Goal: Find specific page/section: Find specific page/section

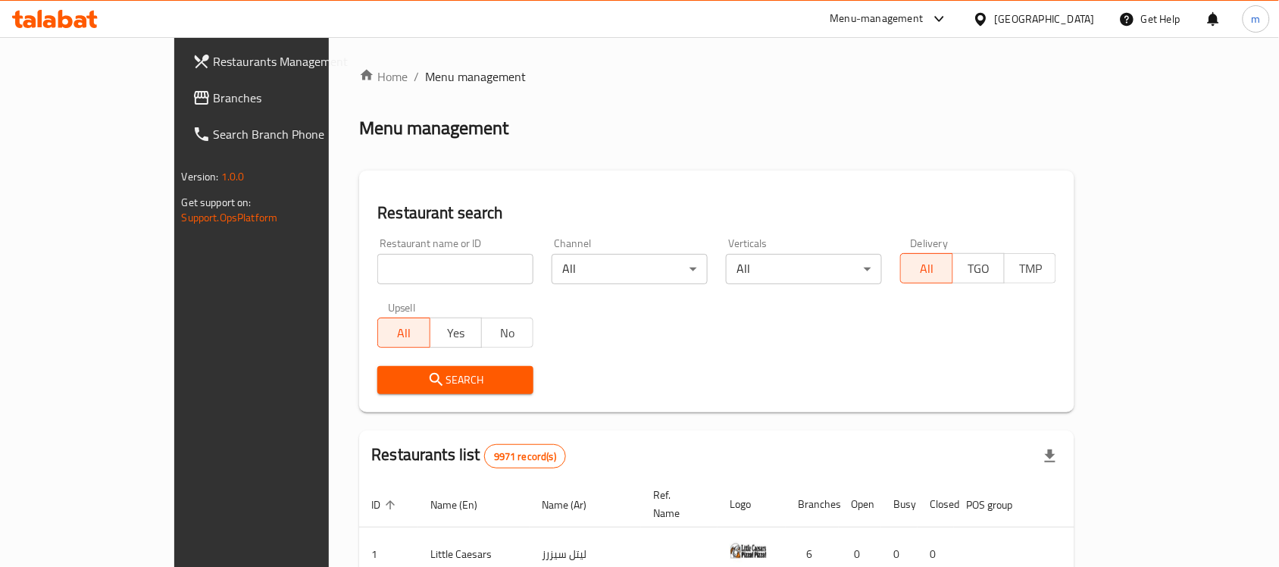
drag, startPoint x: 0, startPoint y: 0, endPoint x: 55, endPoint y: 27, distance: 61.0
click at [55, 27] on icon at bounding box center [49, 21] width 13 height 13
click at [1063, 23] on div "[GEOGRAPHIC_DATA]" at bounding box center [1044, 19] width 100 height 17
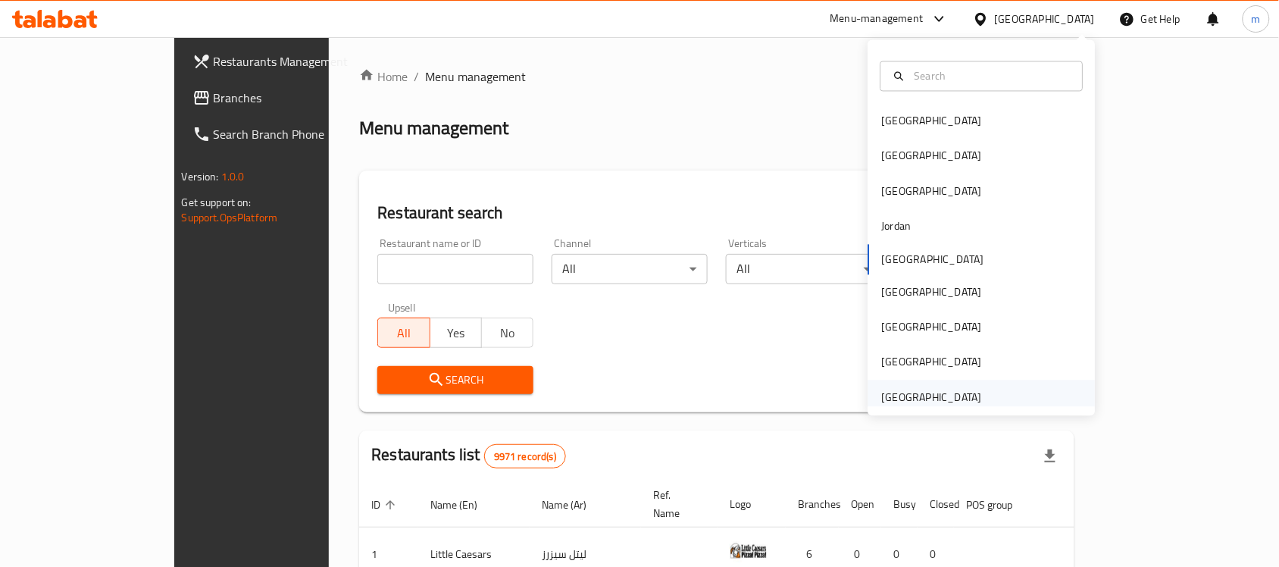
click at [941, 390] on div "United Arab Emirates" at bounding box center [932, 397] width 100 height 17
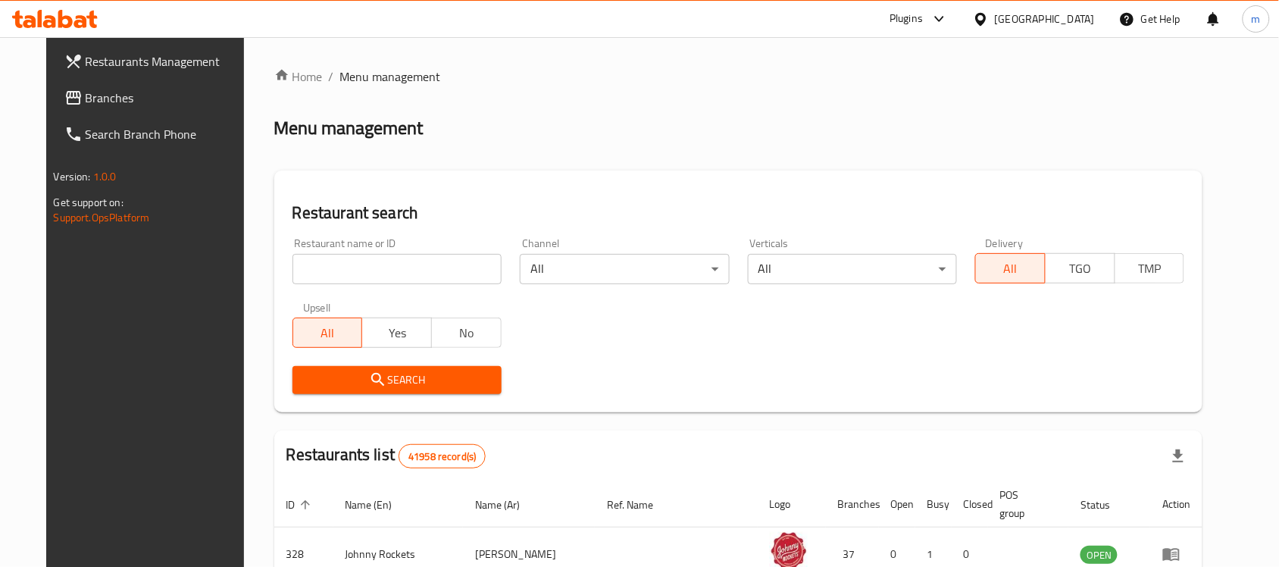
click at [88, 93] on span "Branches" at bounding box center [167, 98] width 162 height 18
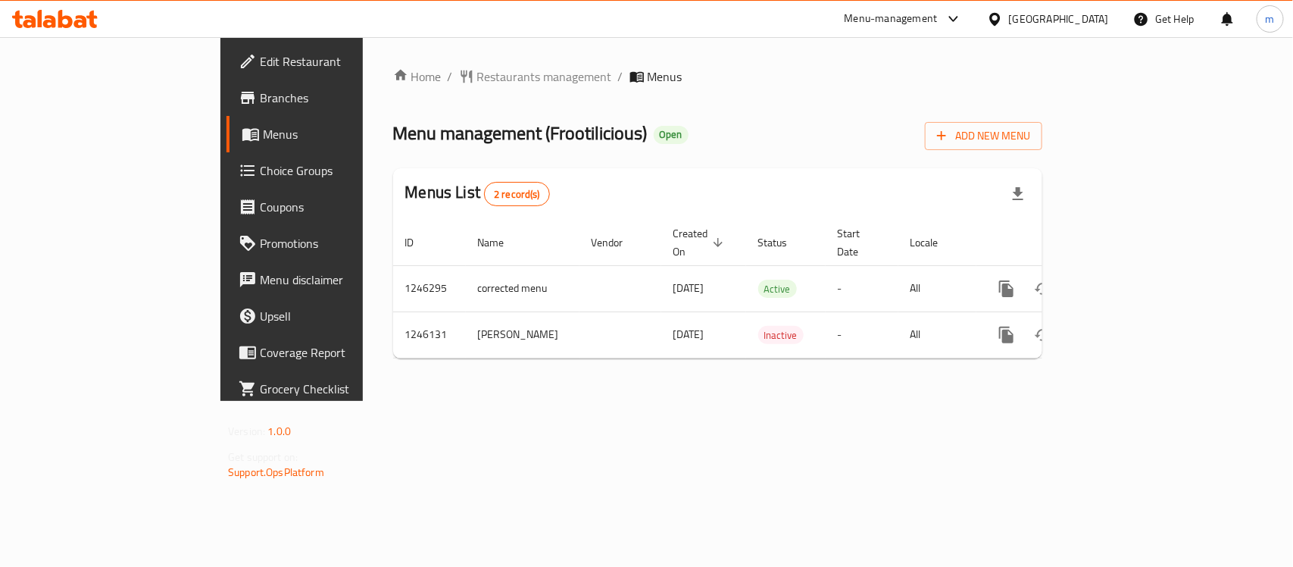
click at [46, 27] on icon at bounding box center [49, 21] width 13 height 13
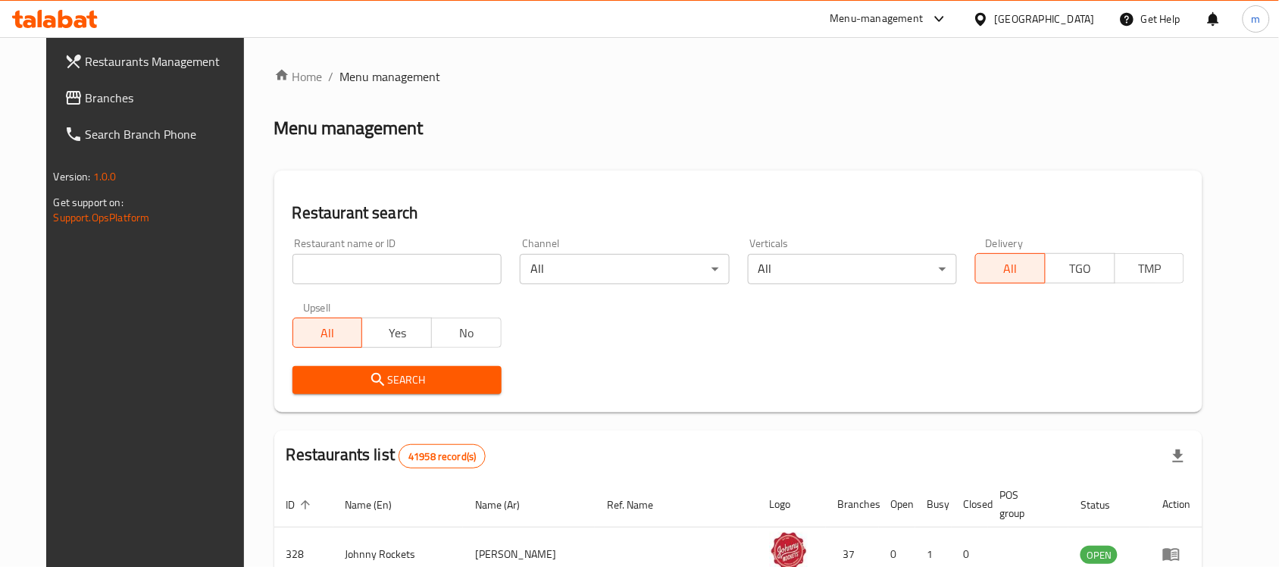
click at [352, 263] on div "Home / Menu management Menu management Restaurant search Restaurant name or ID …" at bounding box center [738, 533] width 929 height 933
click at [352, 263] on input "search" at bounding box center [396, 269] width 209 height 30
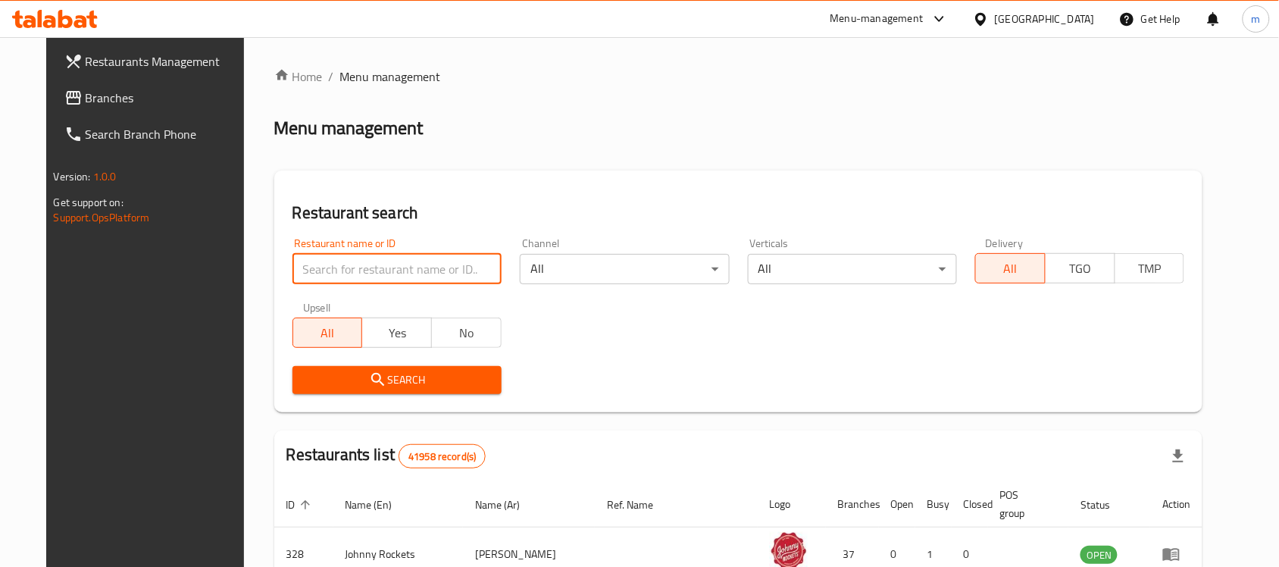
paste input "682871"
type input "682871"
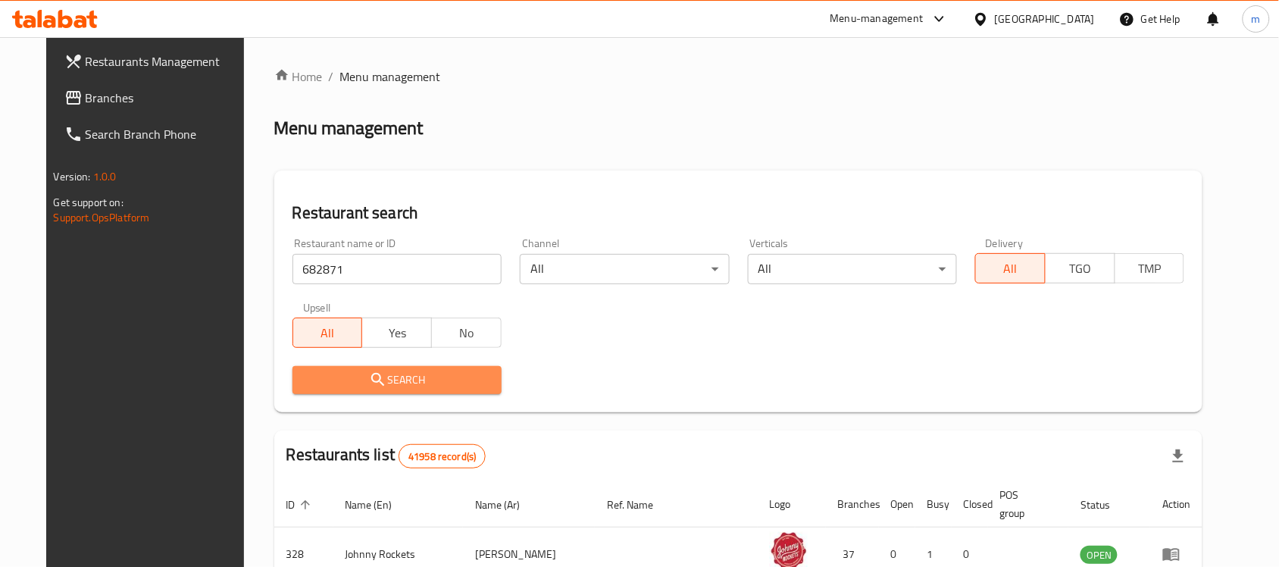
click at [418, 379] on span "Search" at bounding box center [396, 379] width 185 height 19
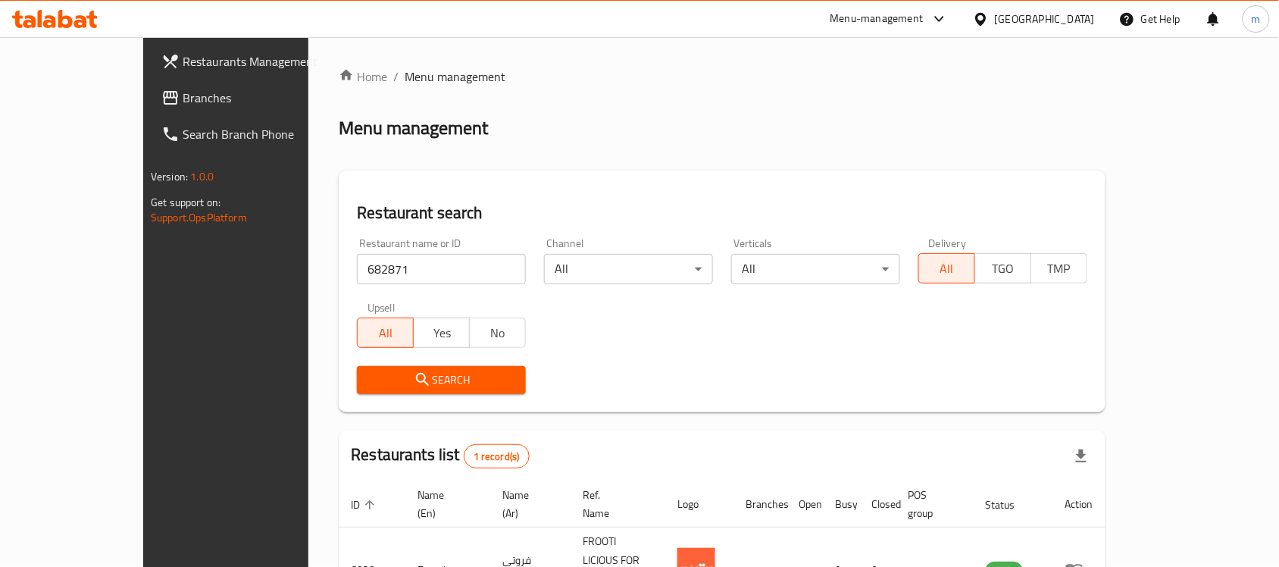
drag, startPoint x: 1034, startPoint y: 24, endPoint x: 1006, endPoint y: 36, distance: 30.2
click at [1034, 23] on div "[GEOGRAPHIC_DATA]" at bounding box center [1044, 19] width 100 height 17
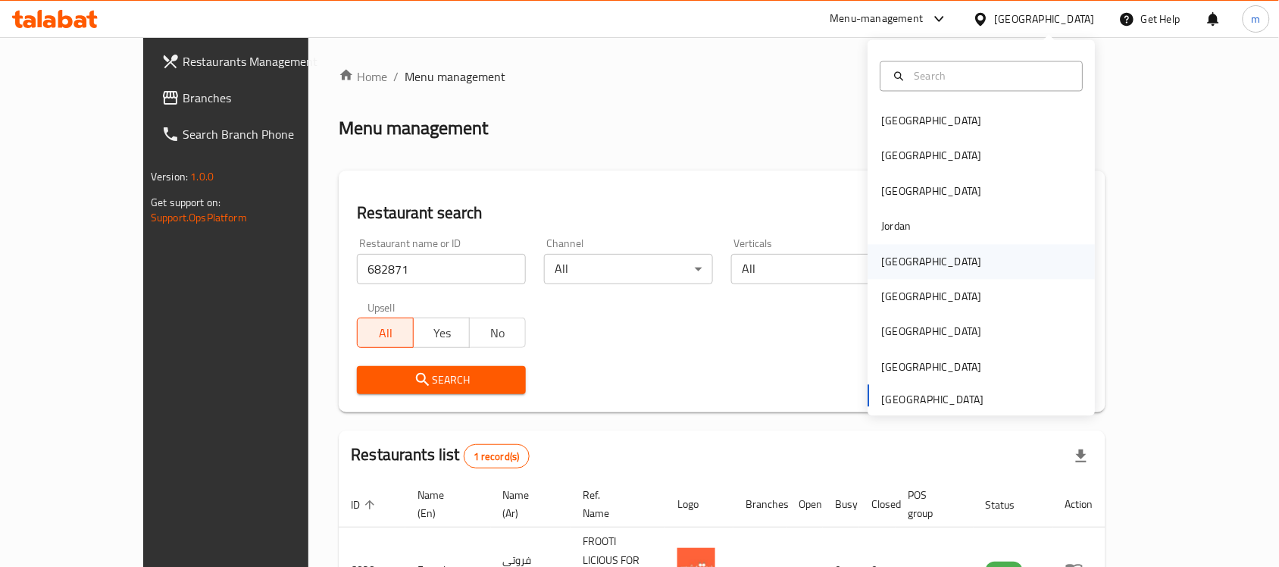
click at [910, 269] on div "[GEOGRAPHIC_DATA]" at bounding box center [932, 261] width 124 height 35
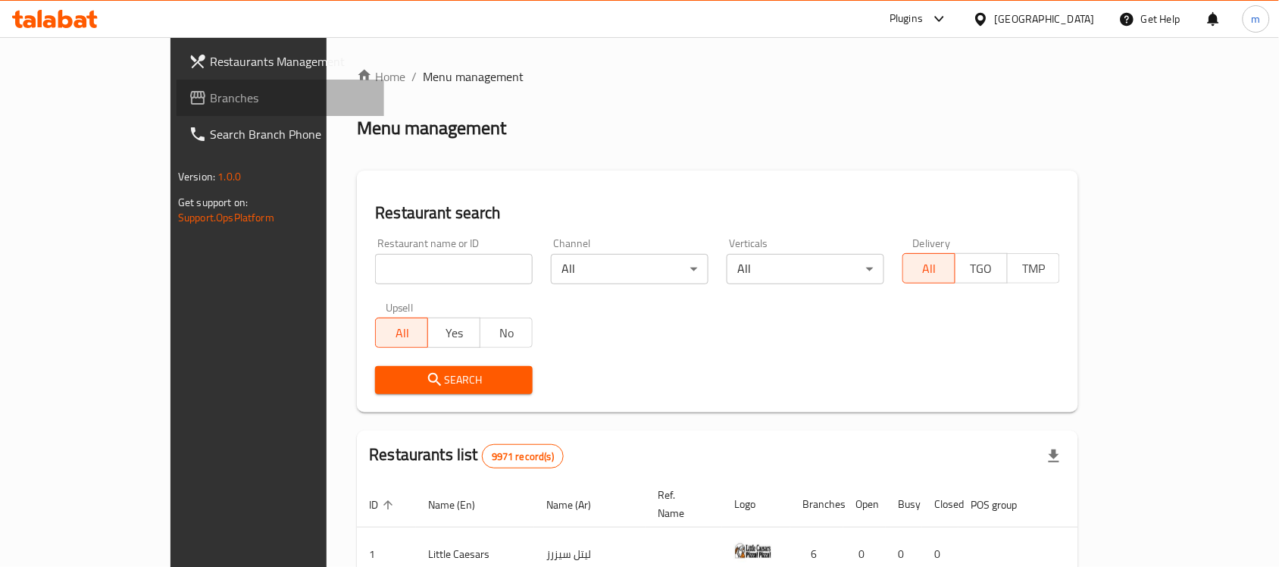
click at [210, 95] on span "Branches" at bounding box center [291, 98] width 162 height 18
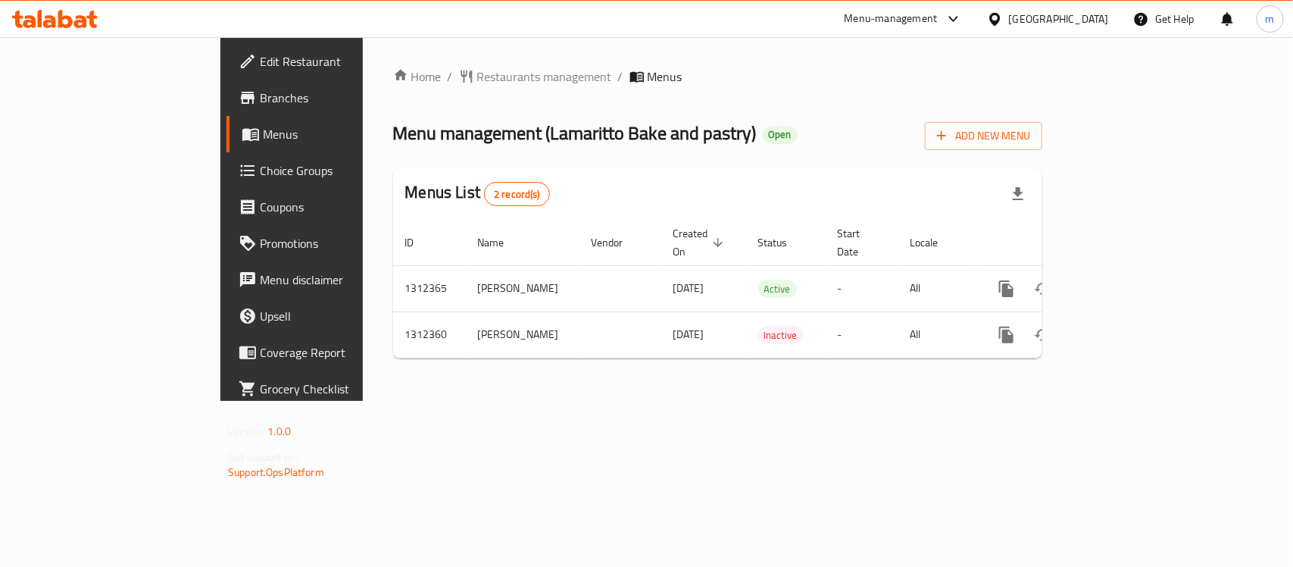
click at [43, 23] on icon at bounding box center [49, 21] width 13 height 13
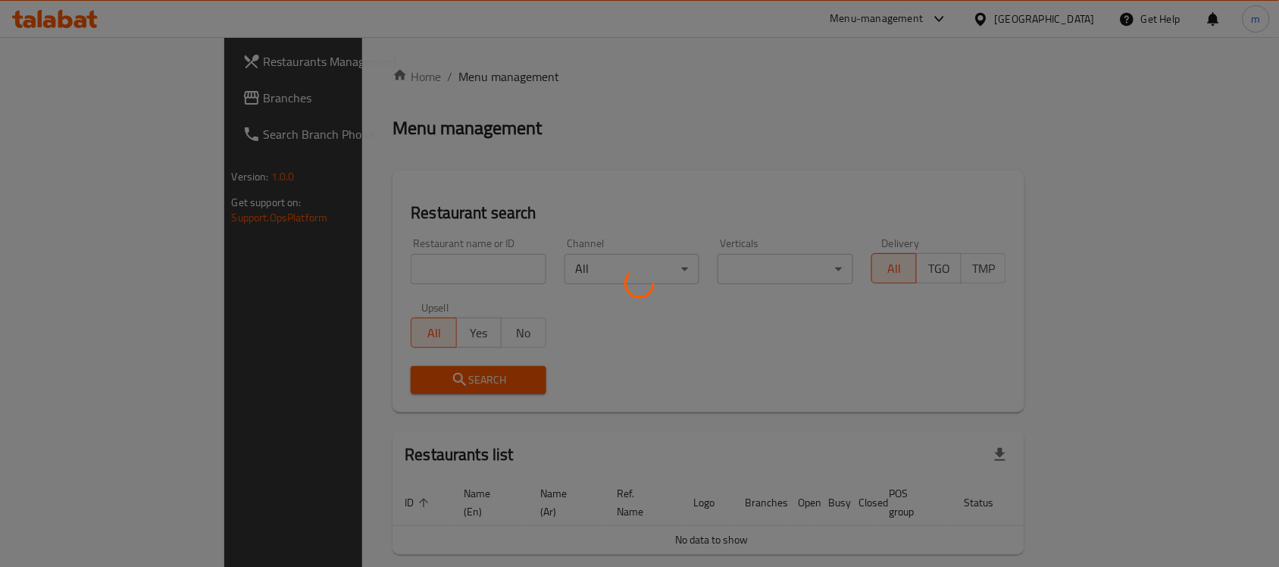
drag, startPoint x: 337, startPoint y: 233, endPoint x: 336, endPoint y: 251, distance: 18.2
click at [336, 233] on div at bounding box center [639, 283] width 1279 height 567
click at [392, 260] on div "Home / Menu management Menu management Restaurant search Restaurant name or ID …" at bounding box center [708, 336] width 632 height 539
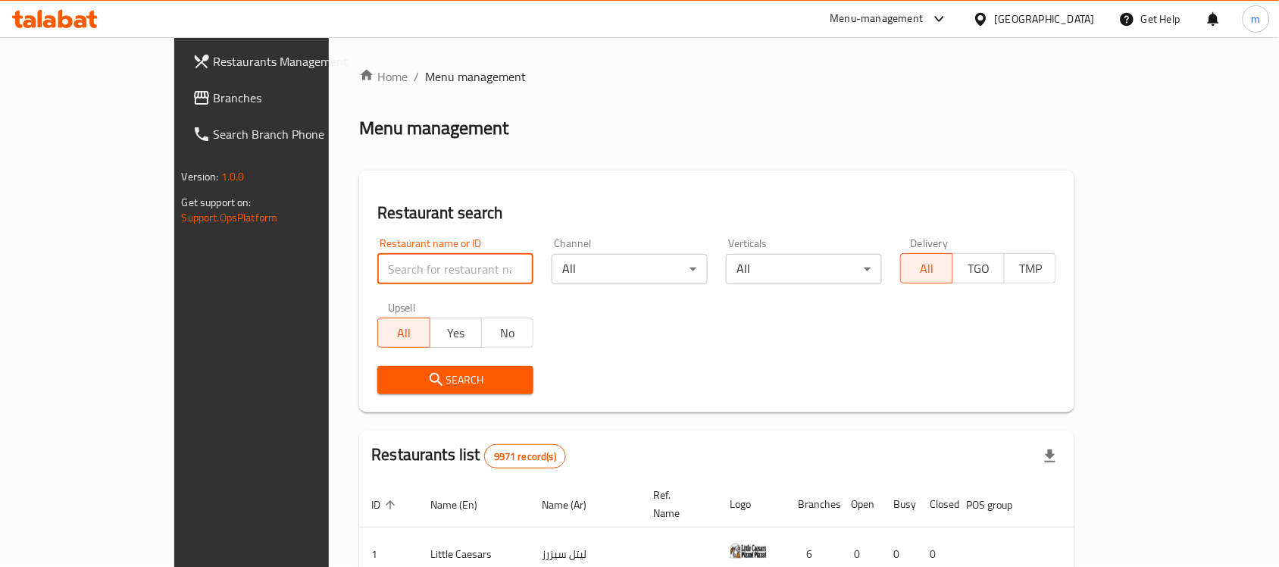
click at [377, 264] on input "search" at bounding box center [455, 269] width 156 height 30
paste input "706088"
type input "706088"
drag, startPoint x: 317, startPoint y: 395, endPoint x: 311, endPoint y: 384, distance: 12.2
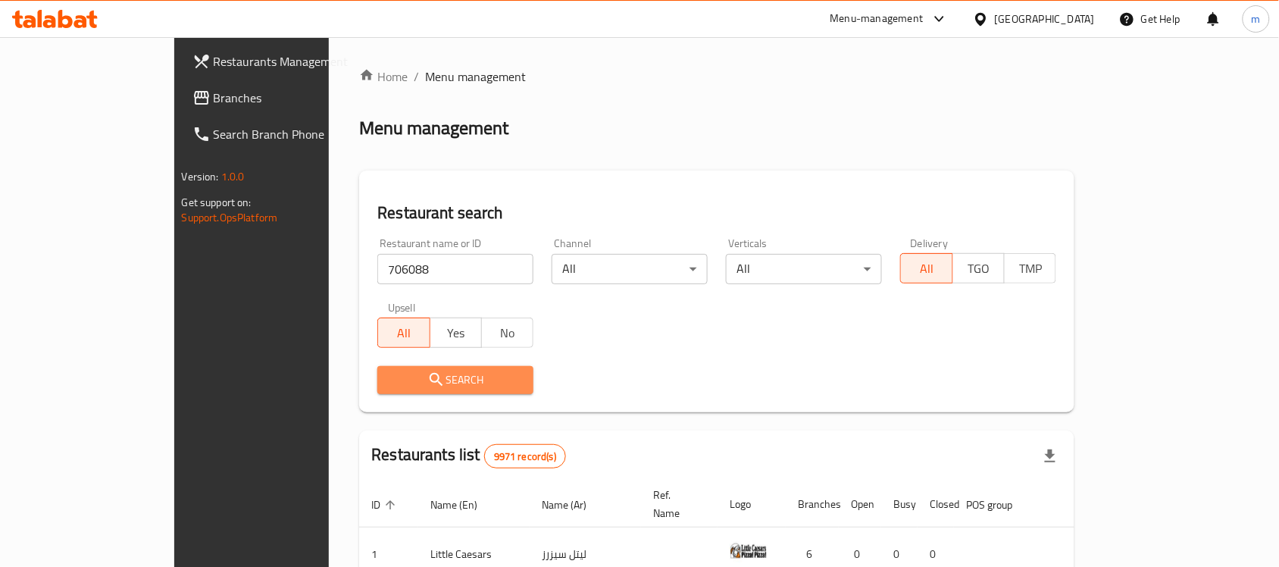
click at [389, 382] on span "Search" at bounding box center [455, 379] width 132 height 19
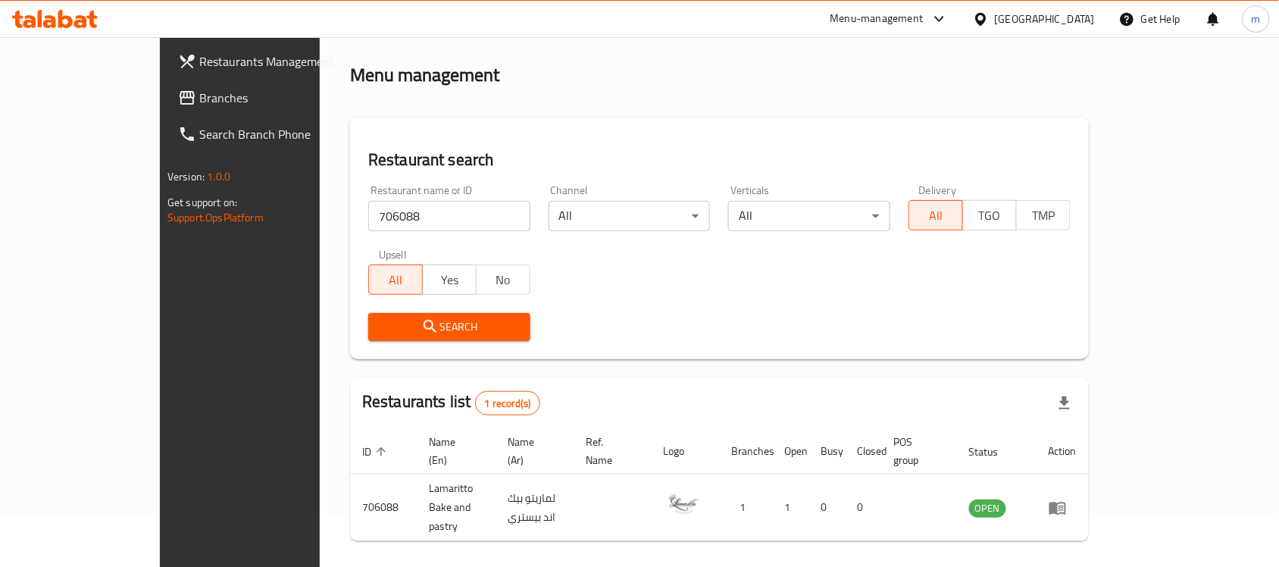
scroll to position [80, 0]
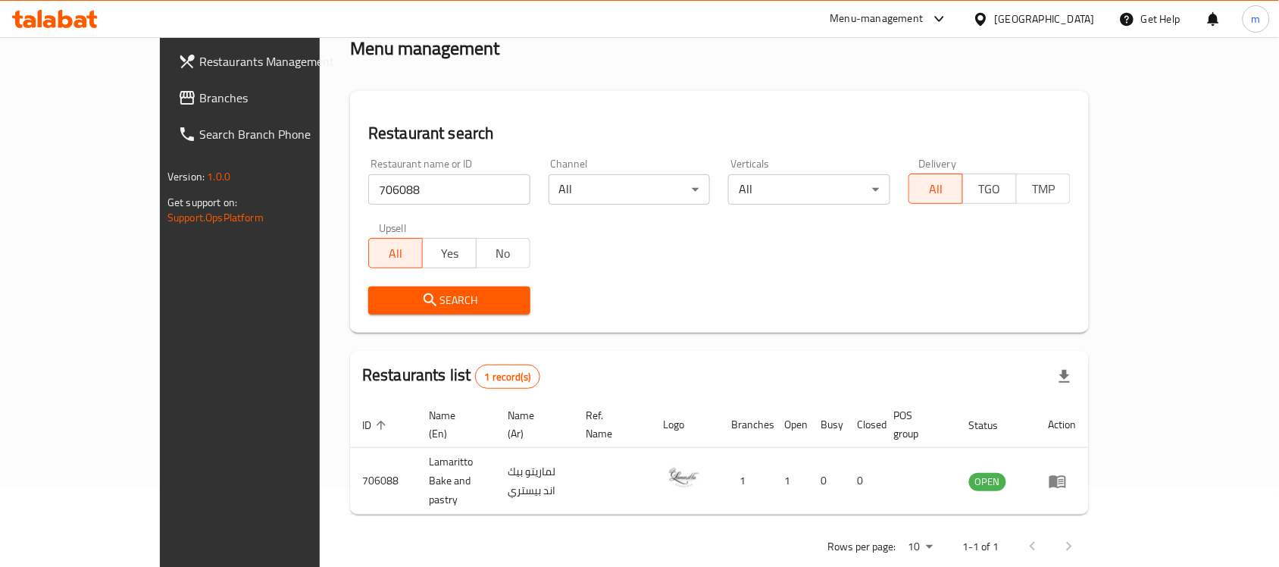
click at [1077, 21] on div "[GEOGRAPHIC_DATA]" at bounding box center [1044, 19] width 100 height 17
drag, startPoint x: 694, startPoint y: 89, endPoint x: 505, endPoint y: 111, distance: 189.8
click at [693, 91] on div "Restaurant search Restaurant name or ID 706088 Restaurant name or ID Channel Al…" at bounding box center [719, 212] width 738 height 242
click at [166, 108] on link "Branches" at bounding box center [270, 98] width 208 height 36
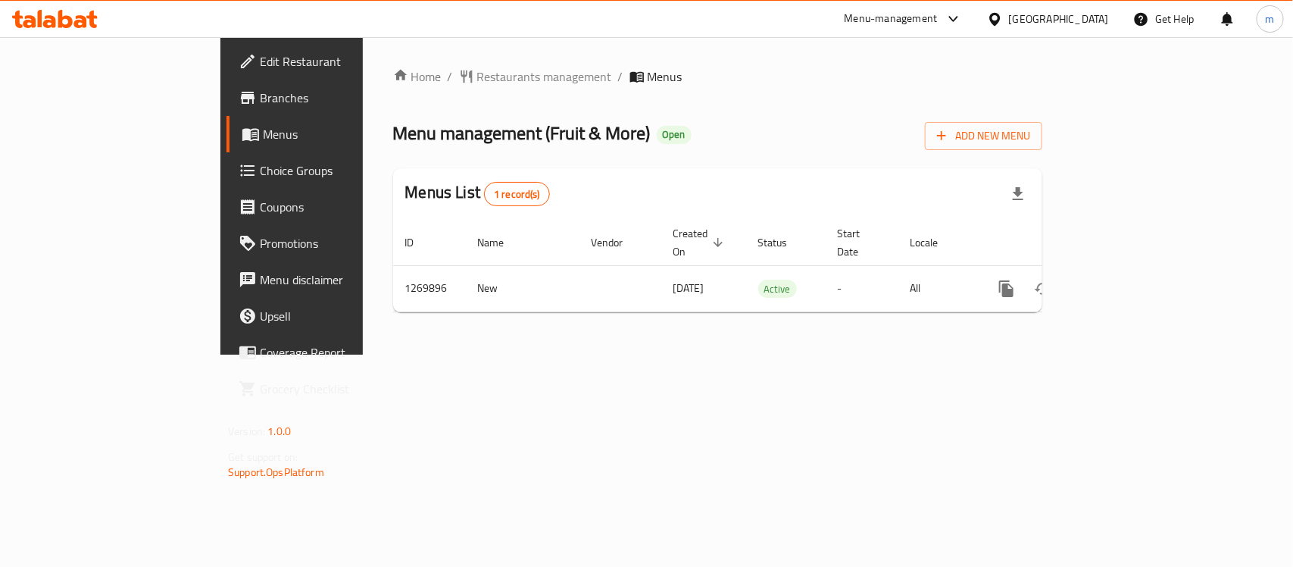
click at [20, 5] on div at bounding box center [55, 19] width 110 height 30
click at [21, 10] on icon at bounding box center [55, 19] width 86 height 18
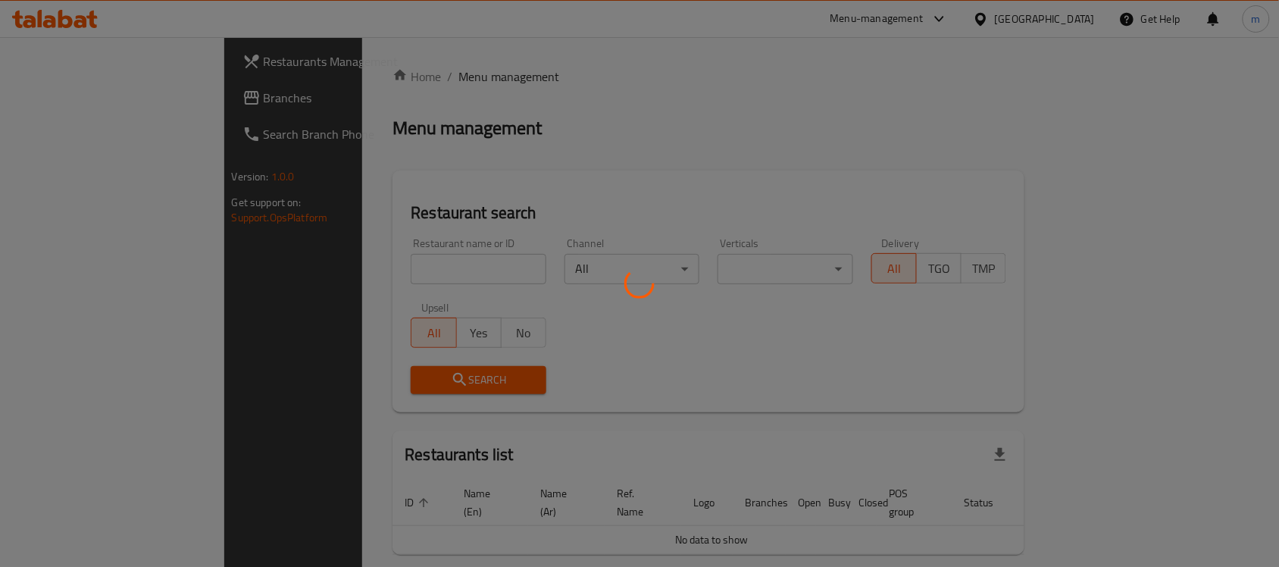
click at [364, 262] on div at bounding box center [639, 283] width 1279 height 567
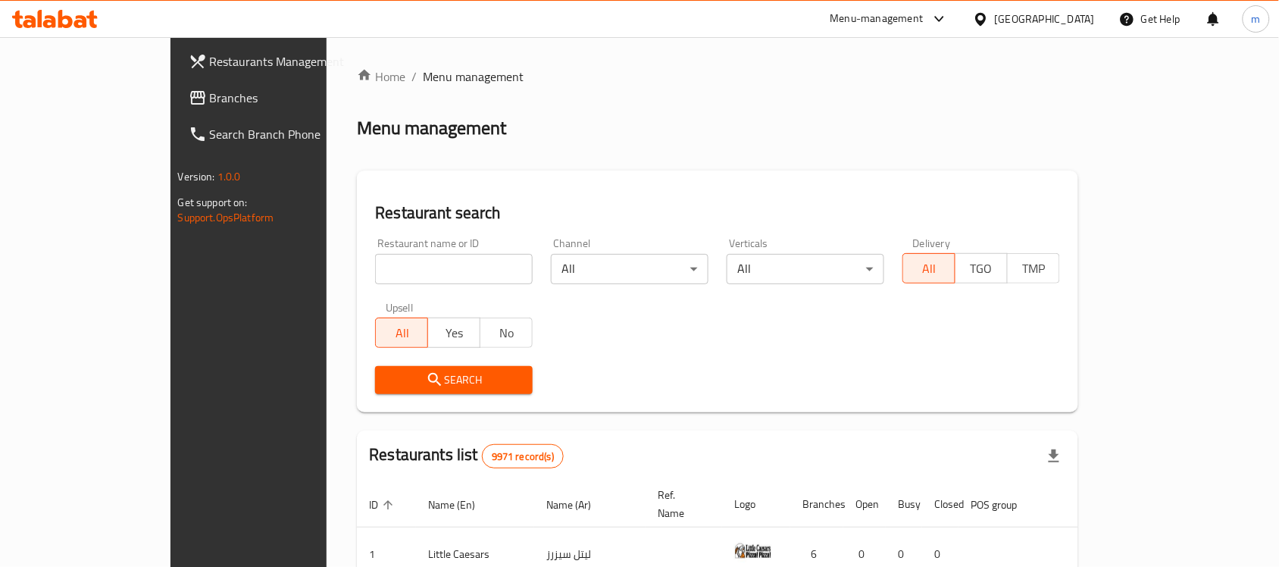
click at [375, 262] on input "search" at bounding box center [454, 269] width 158 height 30
paste input "688906"
type input "688906"
click at [386, 366] on button "Search" at bounding box center [454, 380] width 158 height 28
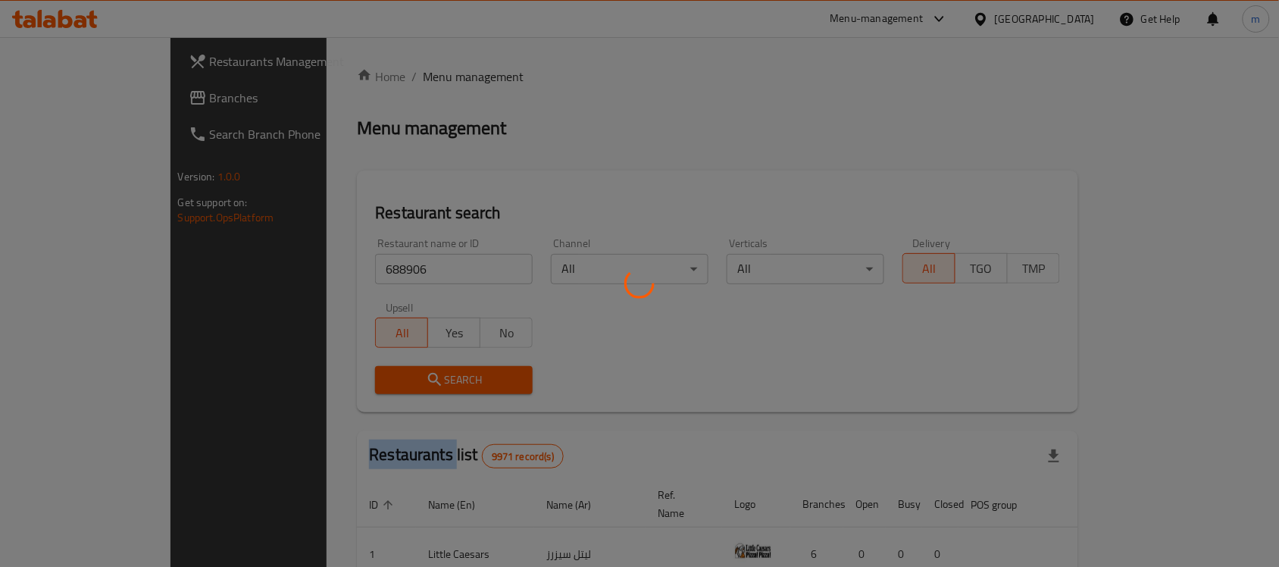
click at [386, 367] on div at bounding box center [639, 283] width 1279 height 567
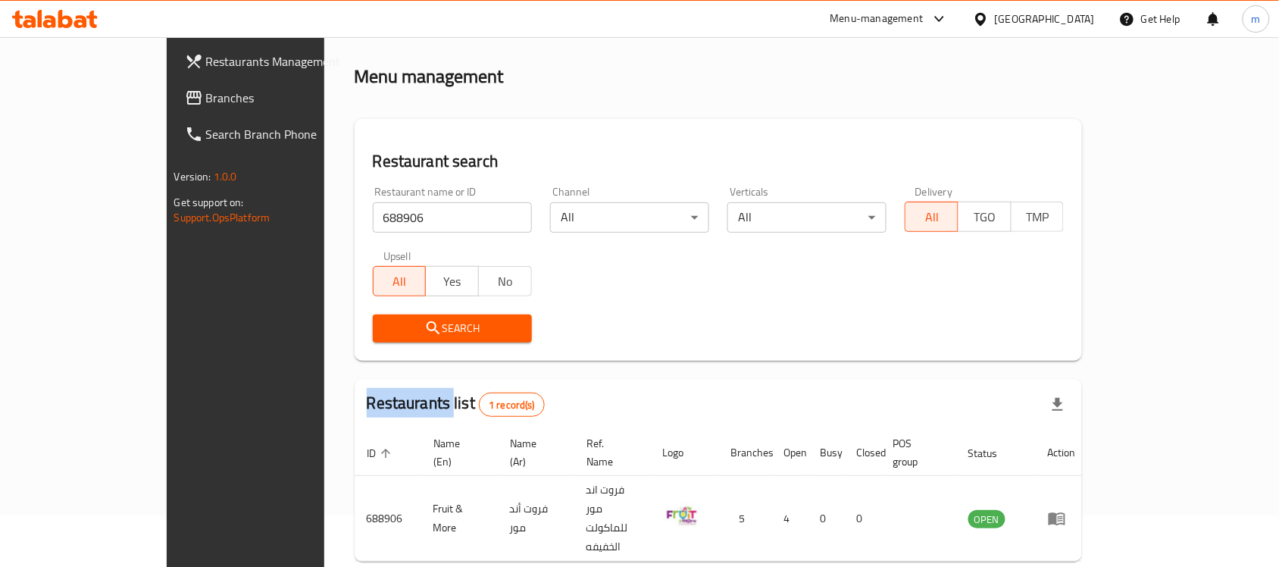
scroll to position [80, 0]
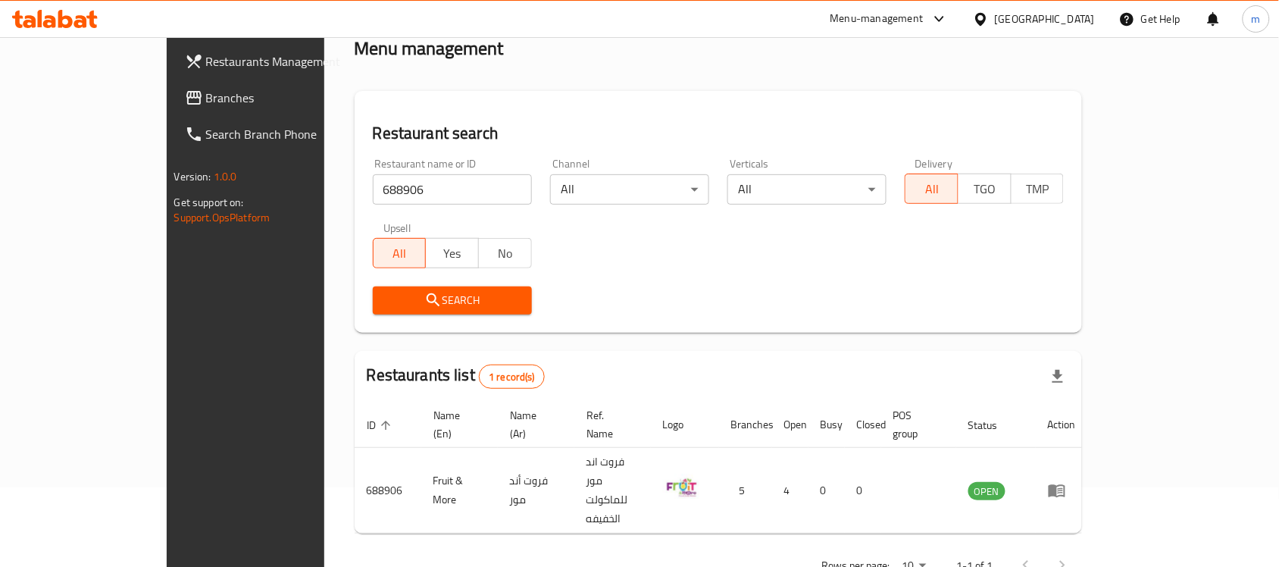
click at [1073, 23] on div "[GEOGRAPHIC_DATA]" at bounding box center [1044, 19] width 100 height 17
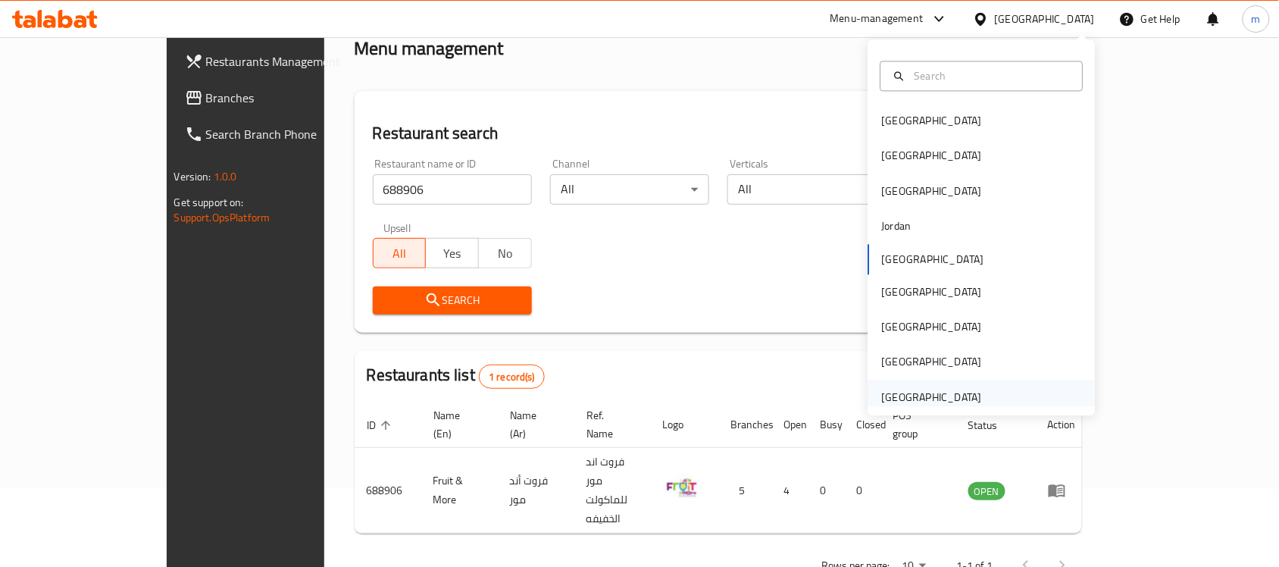
click at [910, 391] on div "United Arab Emirates" at bounding box center [932, 397] width 100 height 17
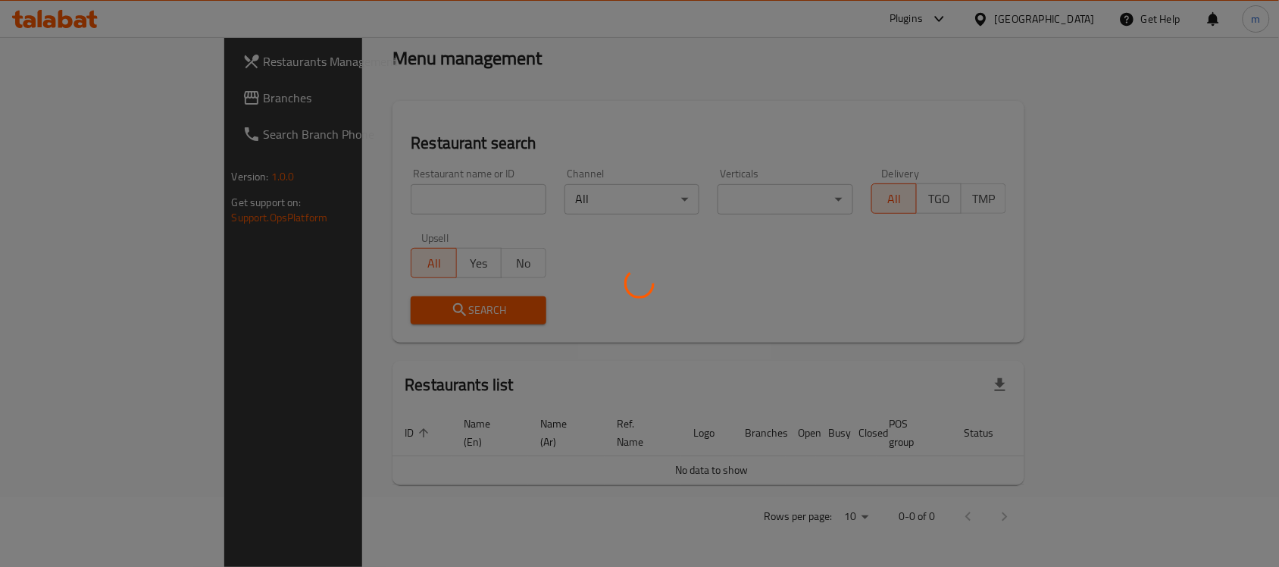
scroll to position [52, 0]
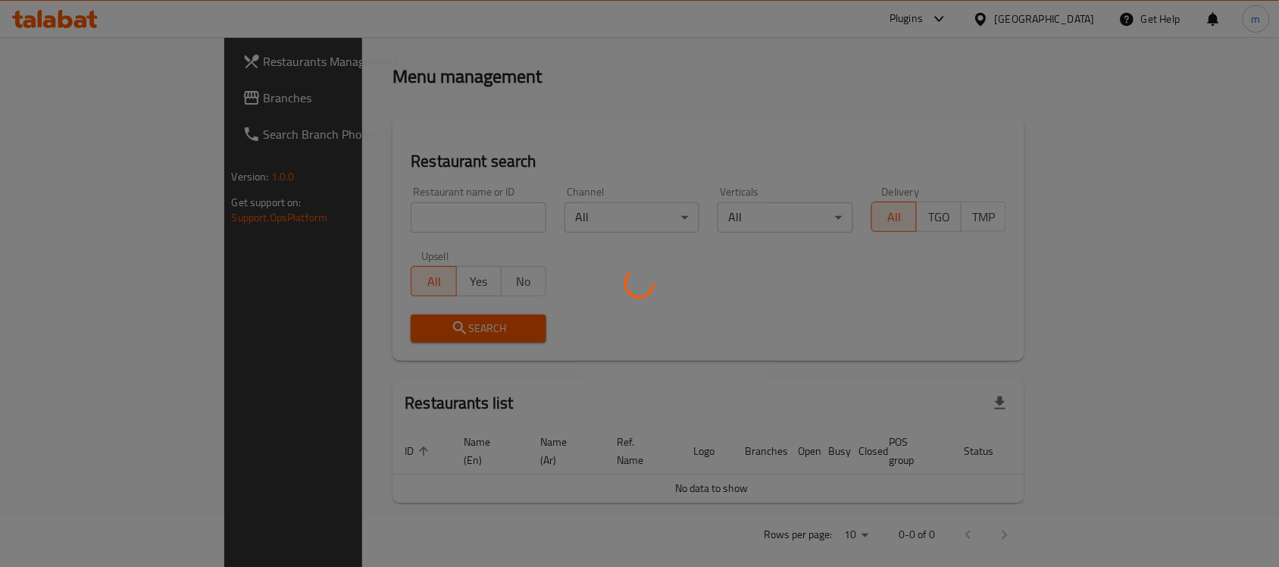
click at [73, 100] on div at bounding box center [639, 283] width 1279 height 567
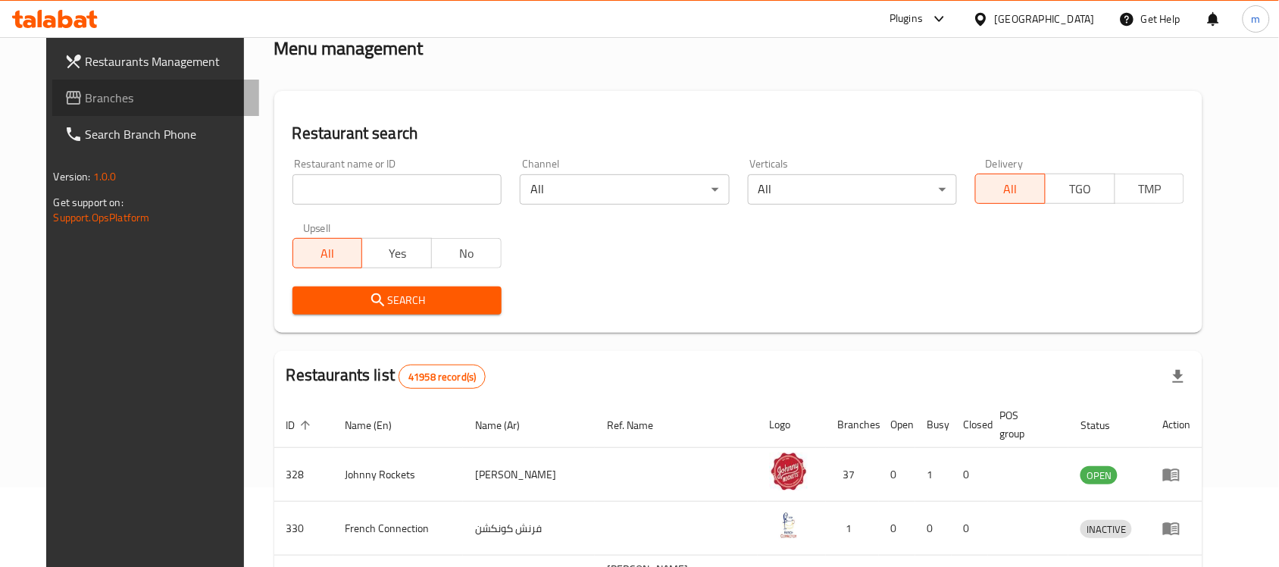
click at [86, 100] on span "Branches" at bounding box center [167, 98] width 162 height 18
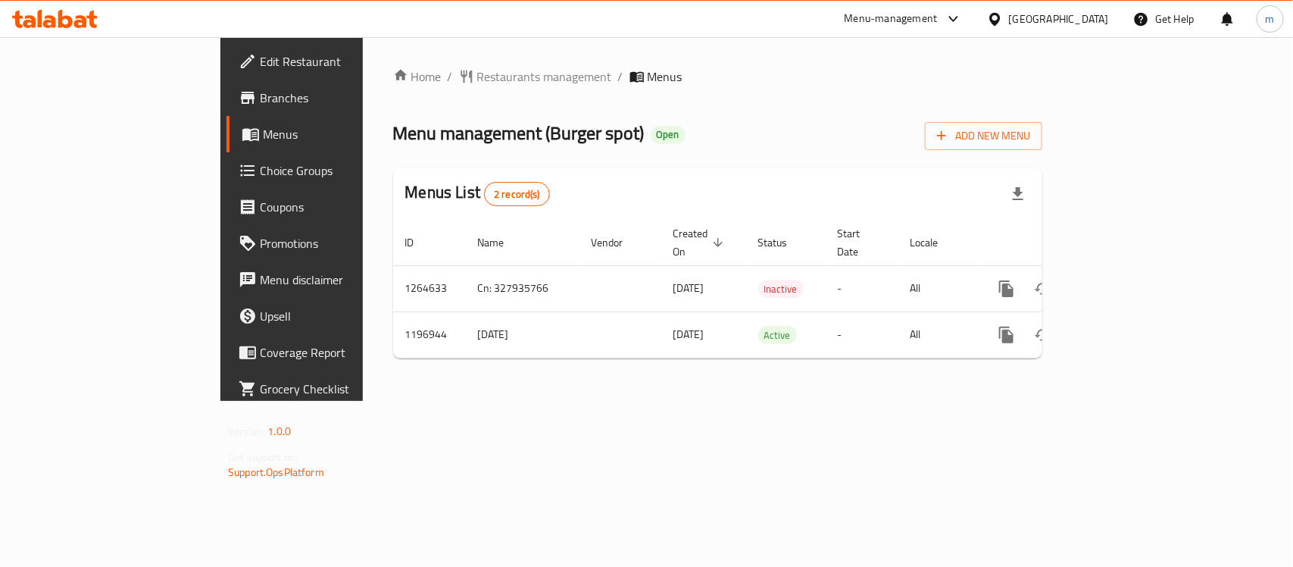
click at [33, 17] on icon at bounding box center [29, 21] width 13 height 13
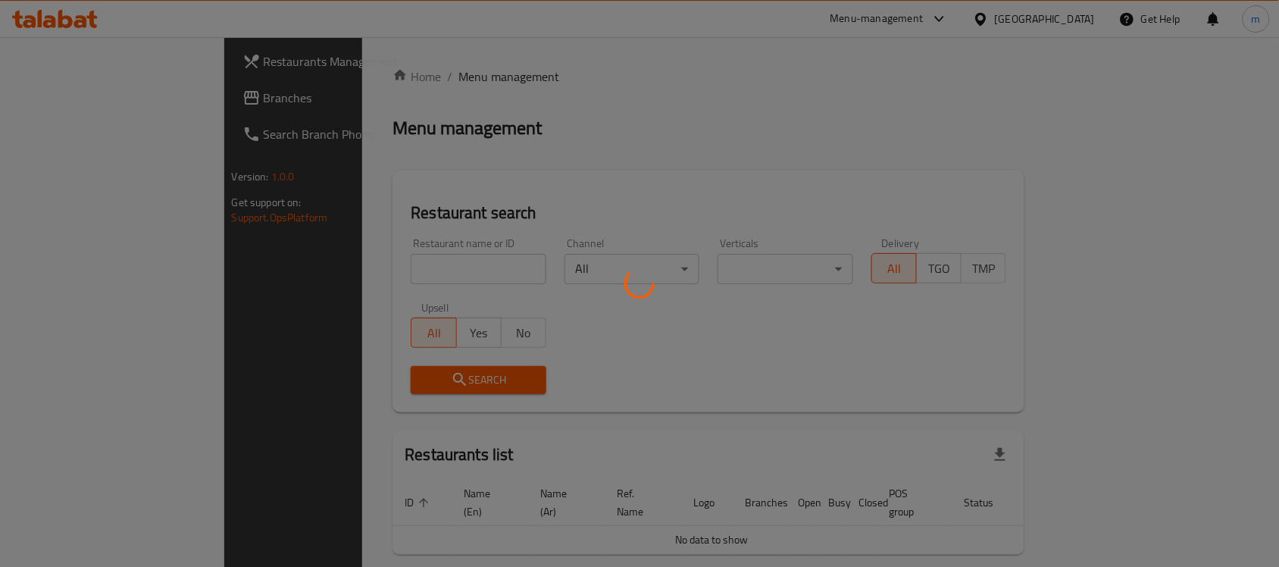
click at [362, 265] on div at bounding box center [639, 283] width 1279 height 567
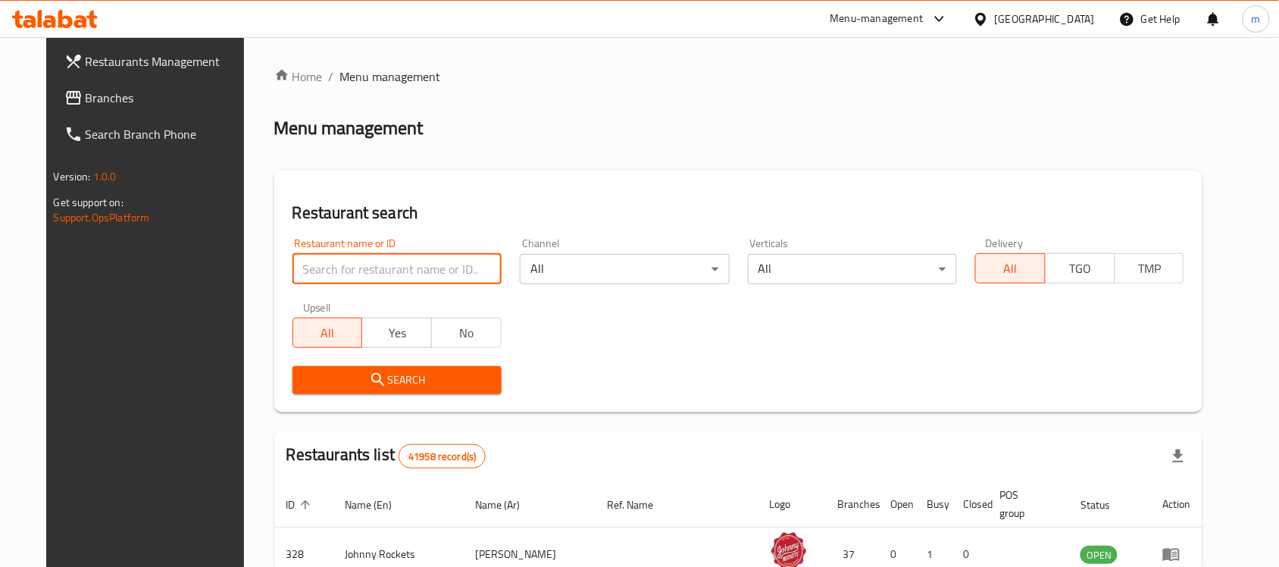
click at [362, 265] on input "search" at bounding box center [396, 269] width 209 height 30
paste input "667899"
type input "667899"
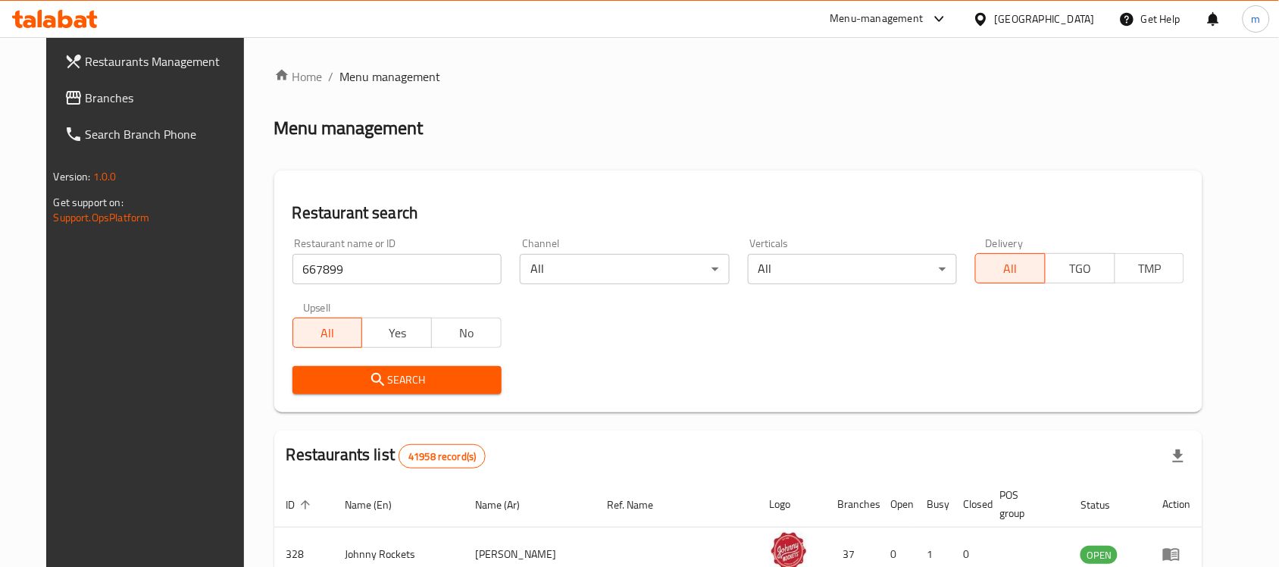
click at [332, 387] on span "Search" at bounding box center [396, 379] width 185 height 19
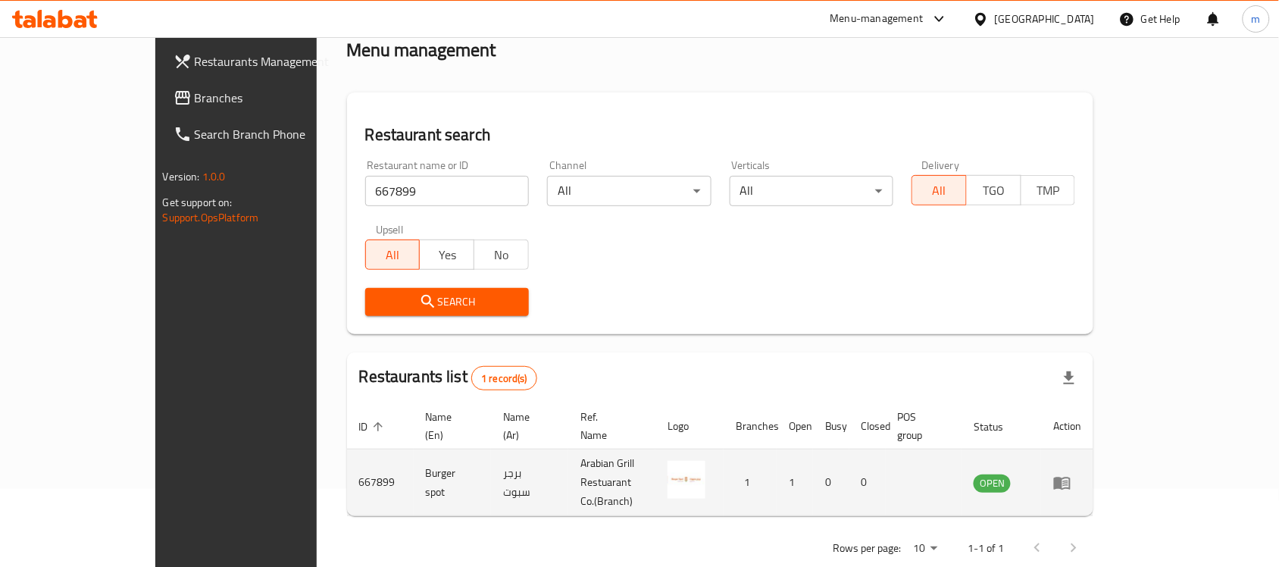
scroll to position [80, 0]
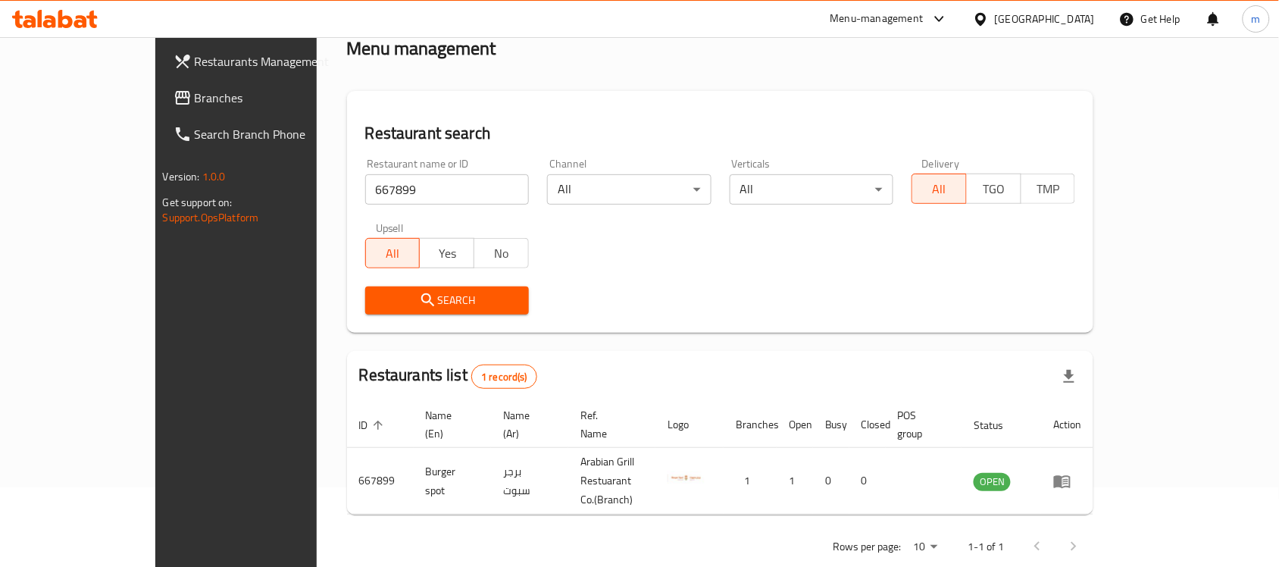
click at [1032, 31] on div "United Arab Emirates" at bounding box center [1033, 19] width 146 height 36
click at [1039, 14] on div "United Arab Emirates" at bounding box center [1044, 19] width 100 height 17
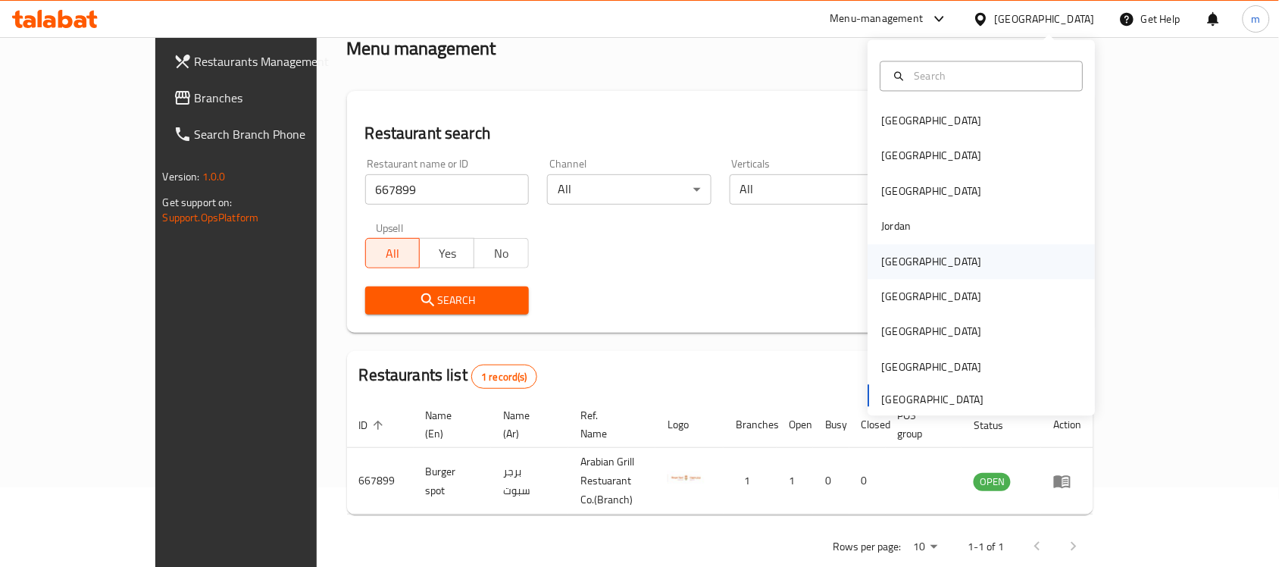
click at [899, 264] on div "[GEOGRAPHIC_DATA]" at bounding box center [932, 261] width 124 height 35
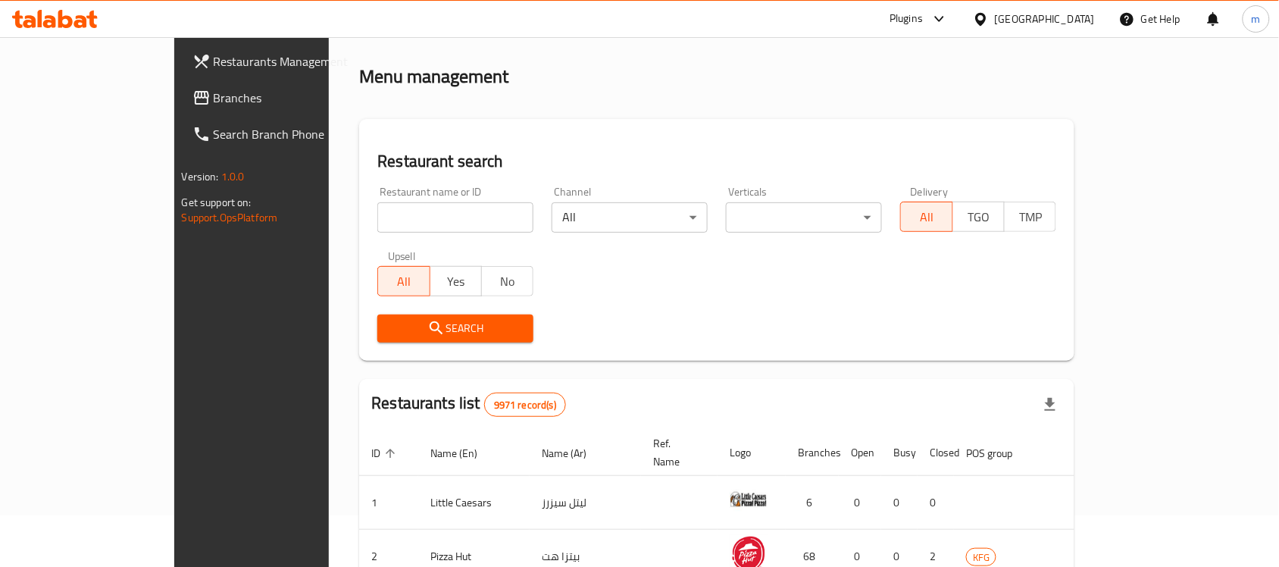
scroll to position [80, 0]
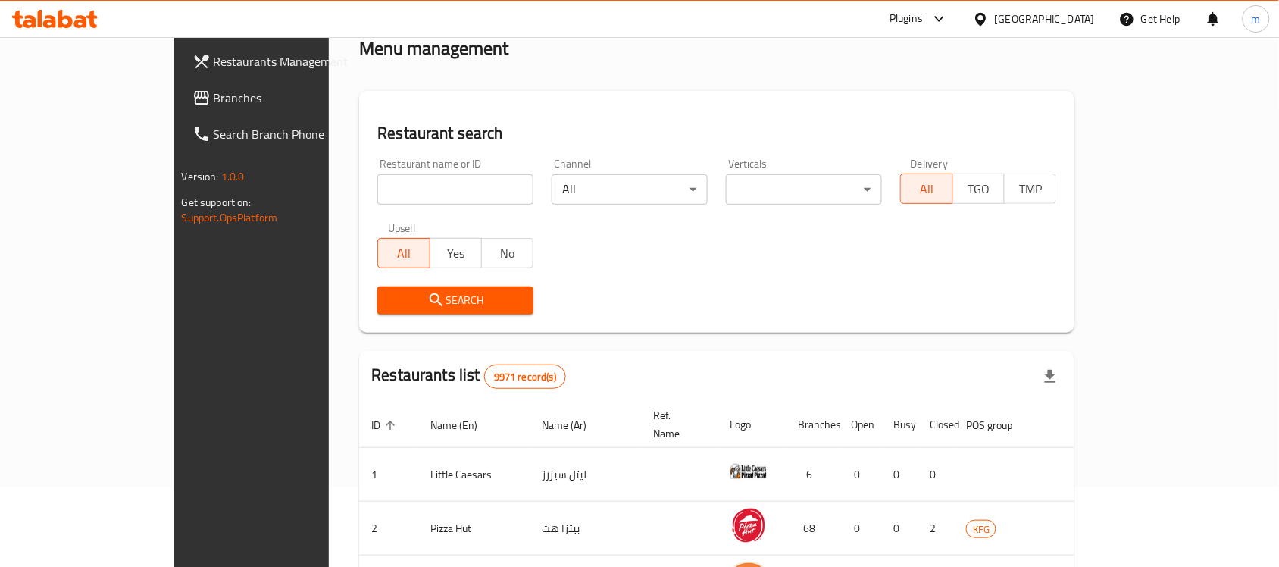
click at [66, 19] on icon at bounding box center [65, 19] width 14 height 18
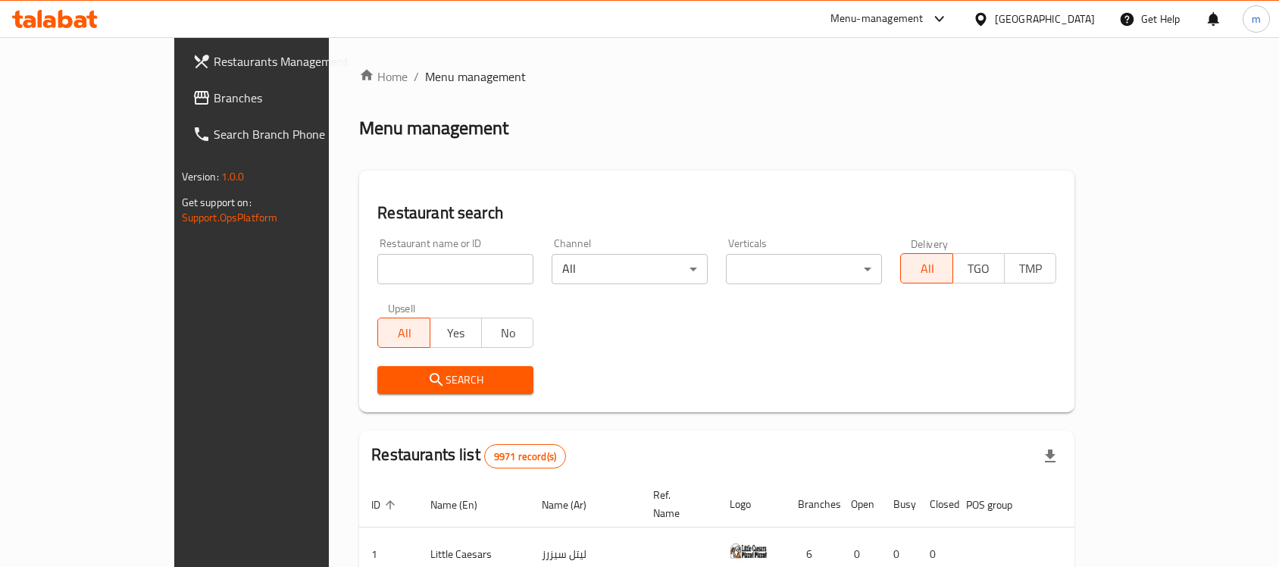
scroll to position [38, 0]
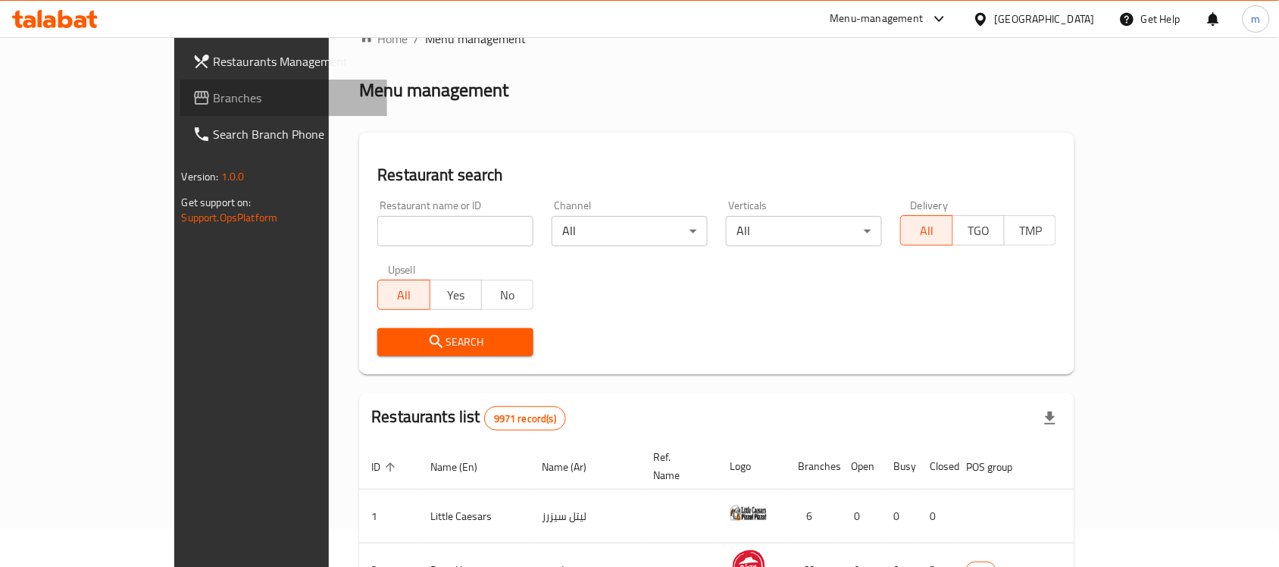
click at [180, 83] on link "Branches" at bounding box center [284, 98] width 208 height 36
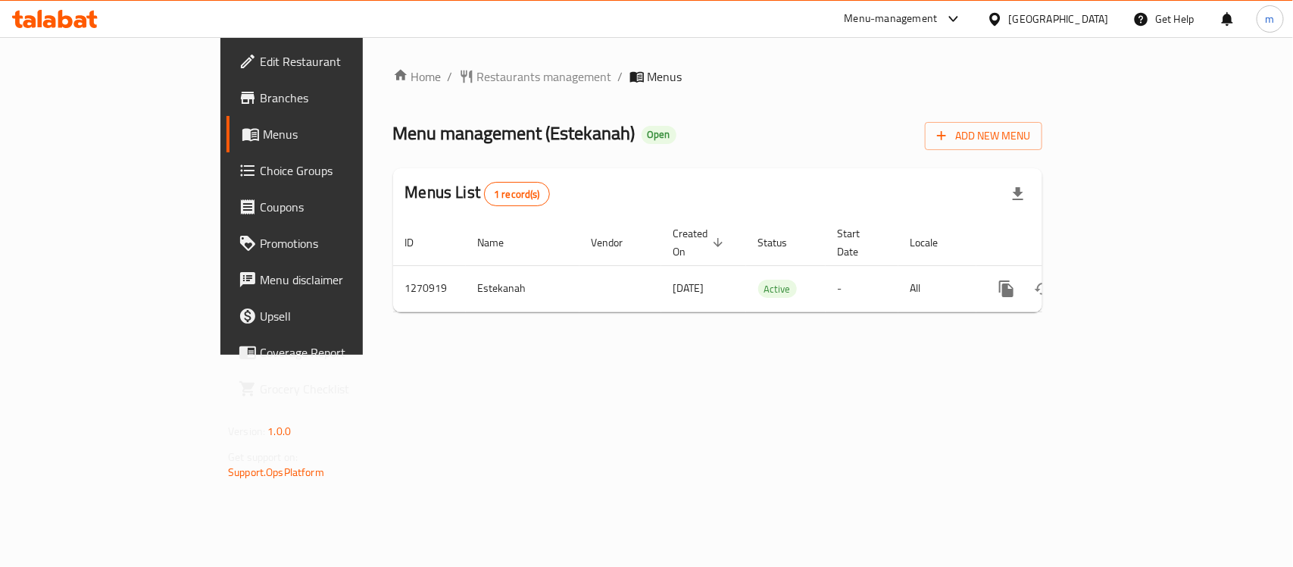
click at [31, 24] on icon at bounding box center [55, 19] width 86 height 18
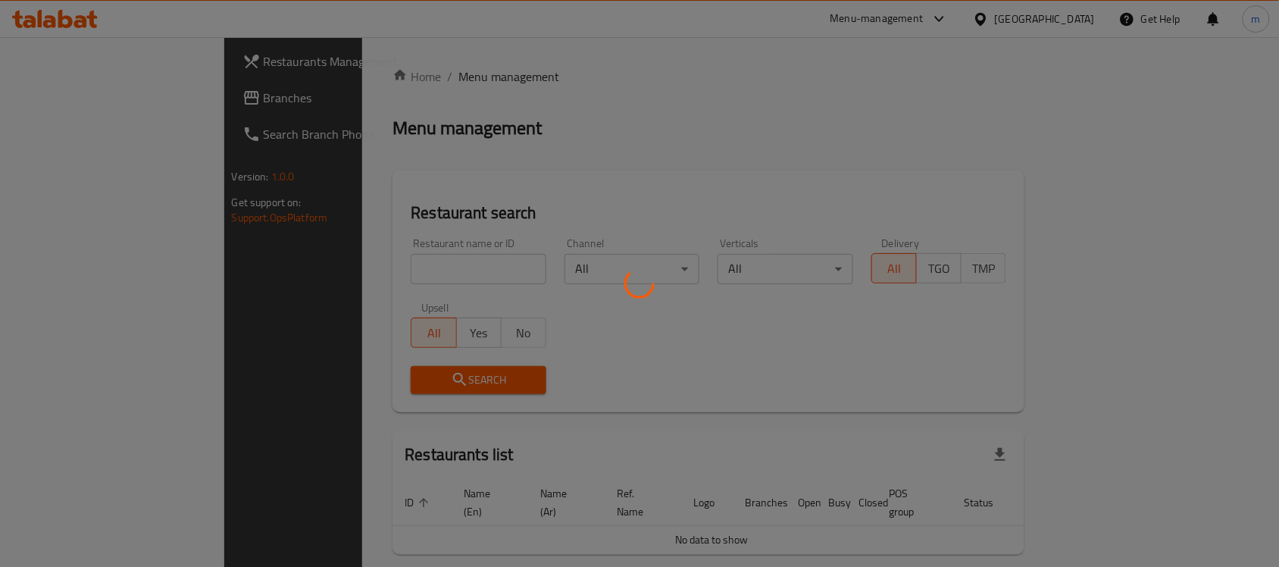
click at [337, 263] on div at bounding box center [639, 283] width 1279 height 567
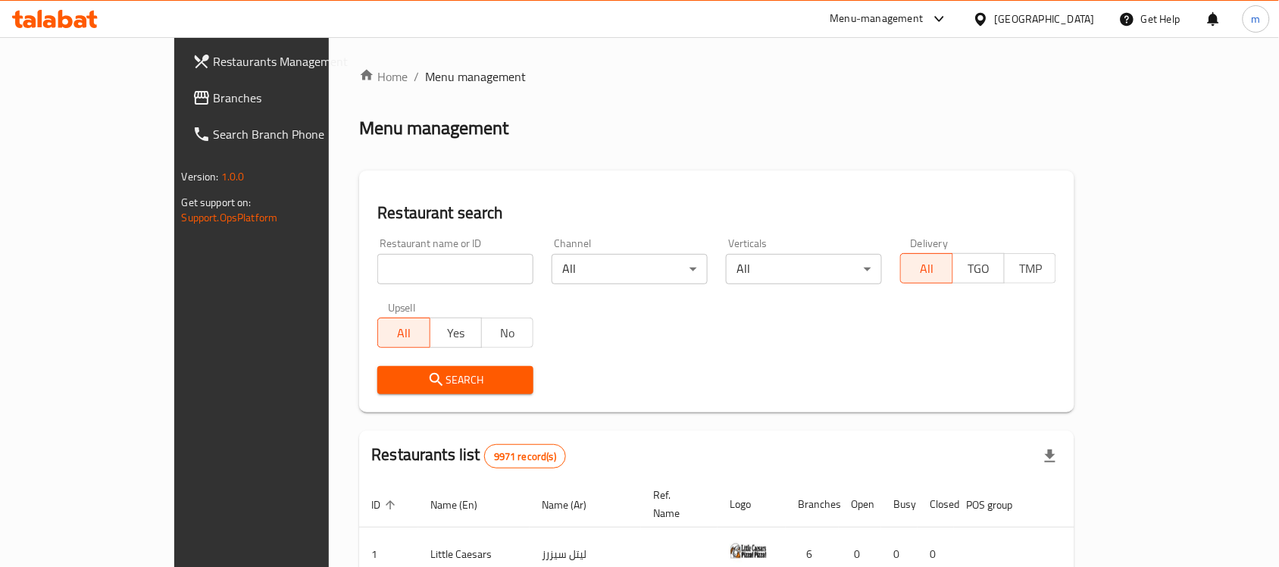
click at [377, 263] on input "search" at bounding box center [455, 269] width 156 height 30
paste input "689448"
type input "689448"
click at [429, 379] on icon "submit" at bounding box center [435, 379] width 13 height 13
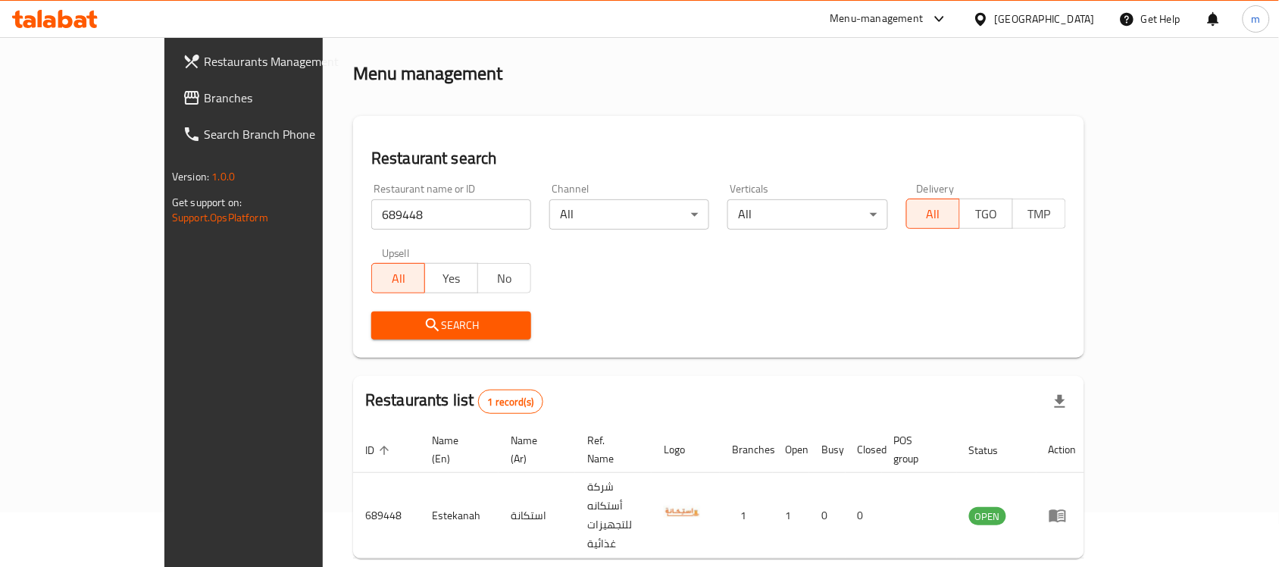
scroll to position [80, 0]
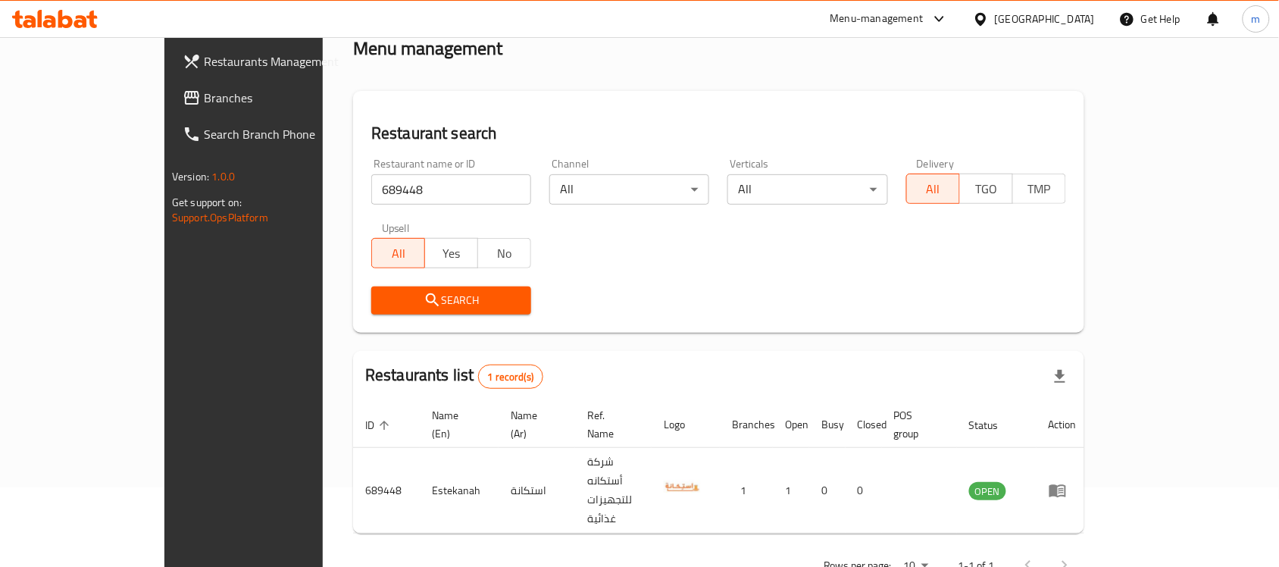
click at [105, 20] on div at bounding box center [55, 19] width 110 height 30
click at [76, 28] on div at bounding box center [55, 19] width 86 height 18
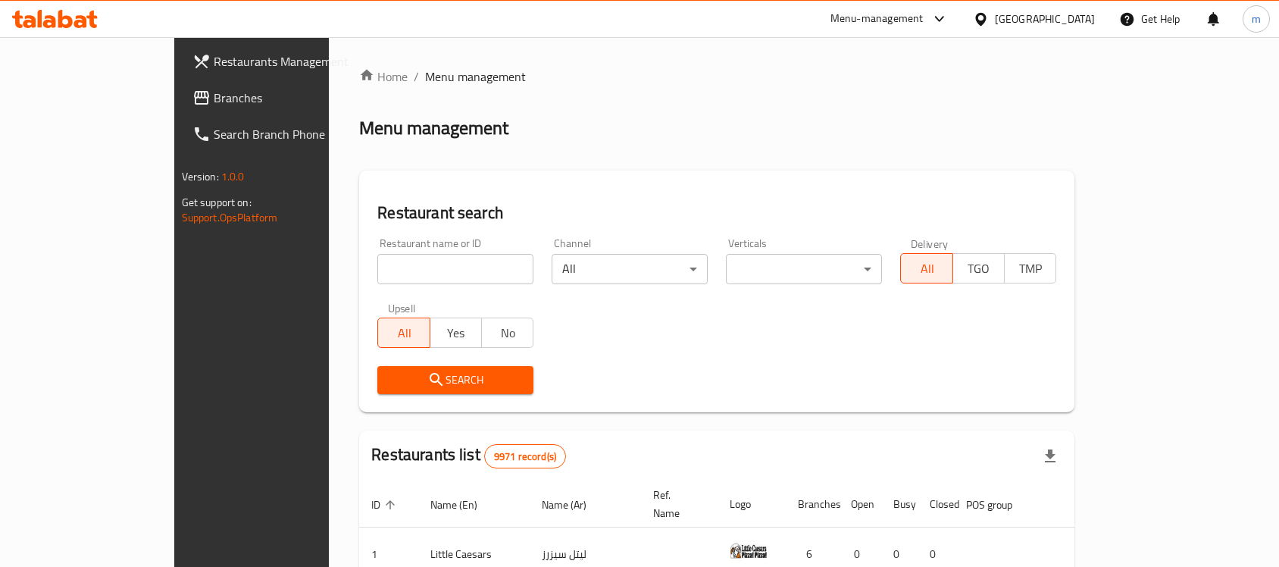
scroll to position [38, 0]
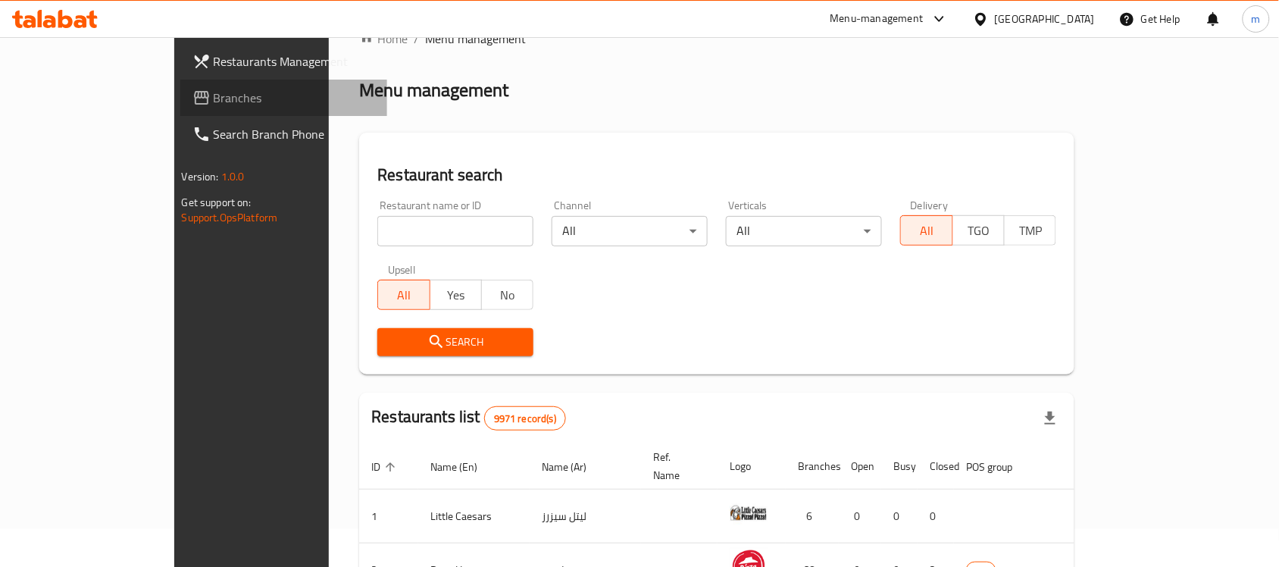
click at [214, 104] on span "Branches" at bounding box center [295, 98] width 162 height 18
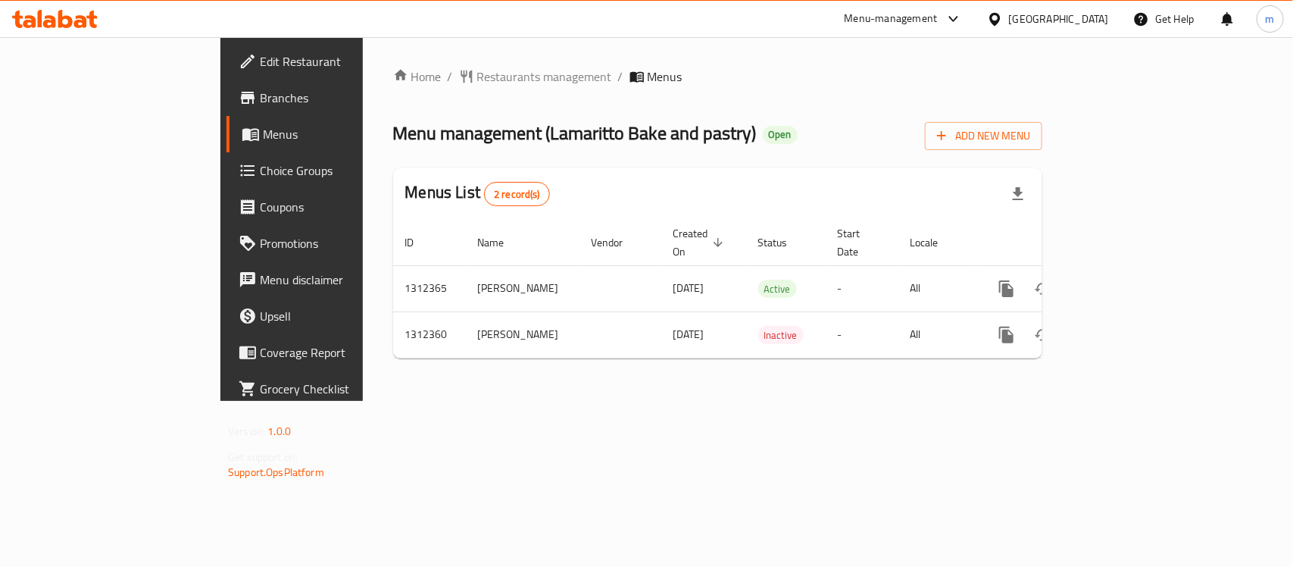
click at [55, 23] on icon at bounding box center [55, 19] width 86 height 18
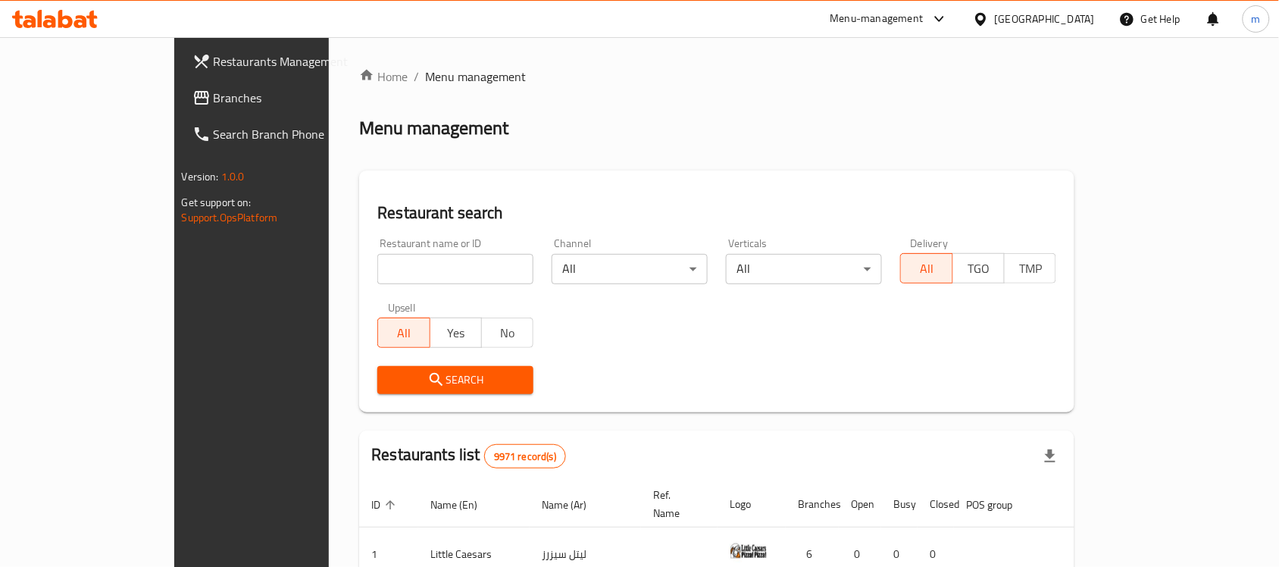
click at [1054, 9] on div "[GEOGRAPHIC_DATA]" at bounding box center [1033, 19] width 146 height 36
click at [1068, 20] on div "Kuwait" at bounding box center [1044, 19] width 100 height 17
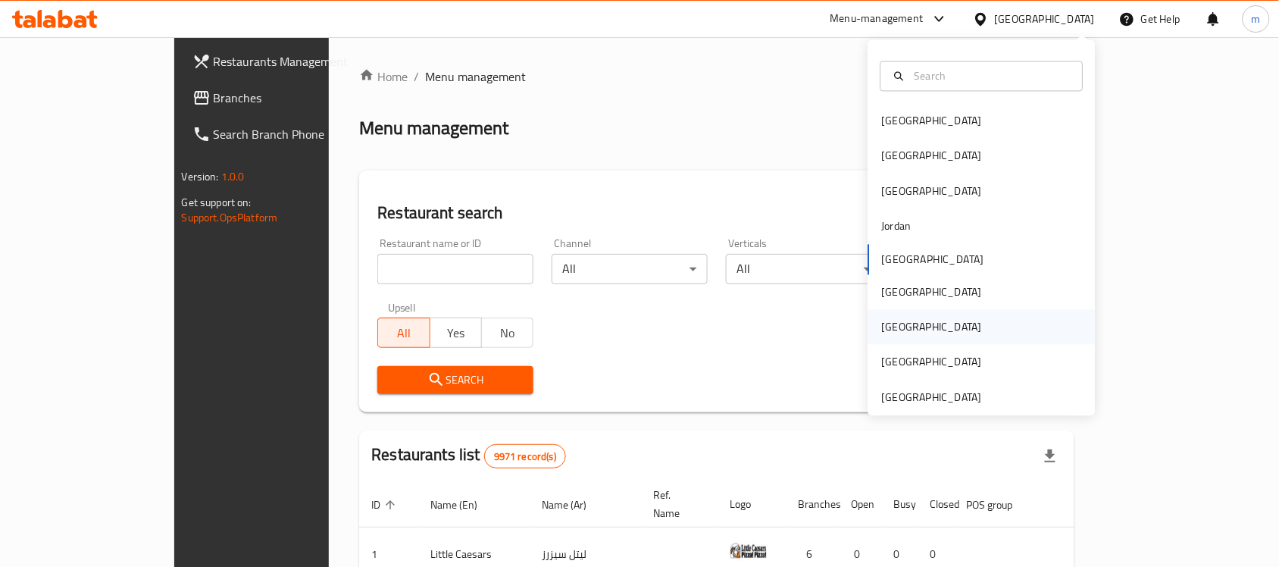
click at [892, 320] on div "[GEOGRAPHIC_DATA]" at bounding box center [932, 327] width 100 height 17
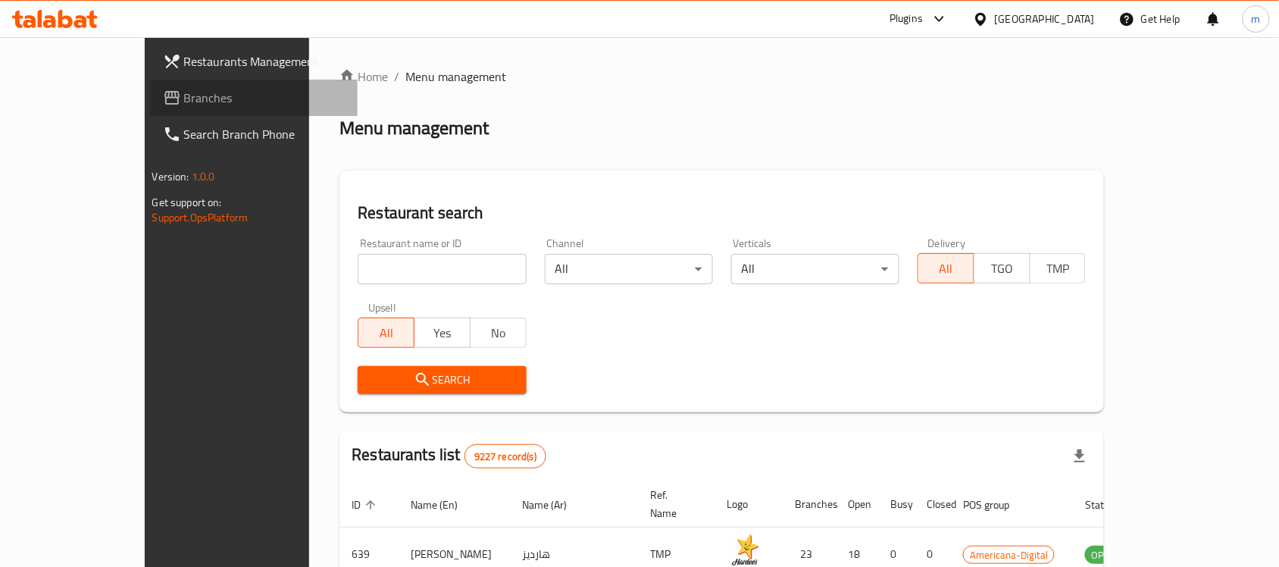
click at [184, 104] on span "Branches" at bounding box center [265, 98] width 162 height 18
